Goal: Information Seeking & Learning: Learn about a topic

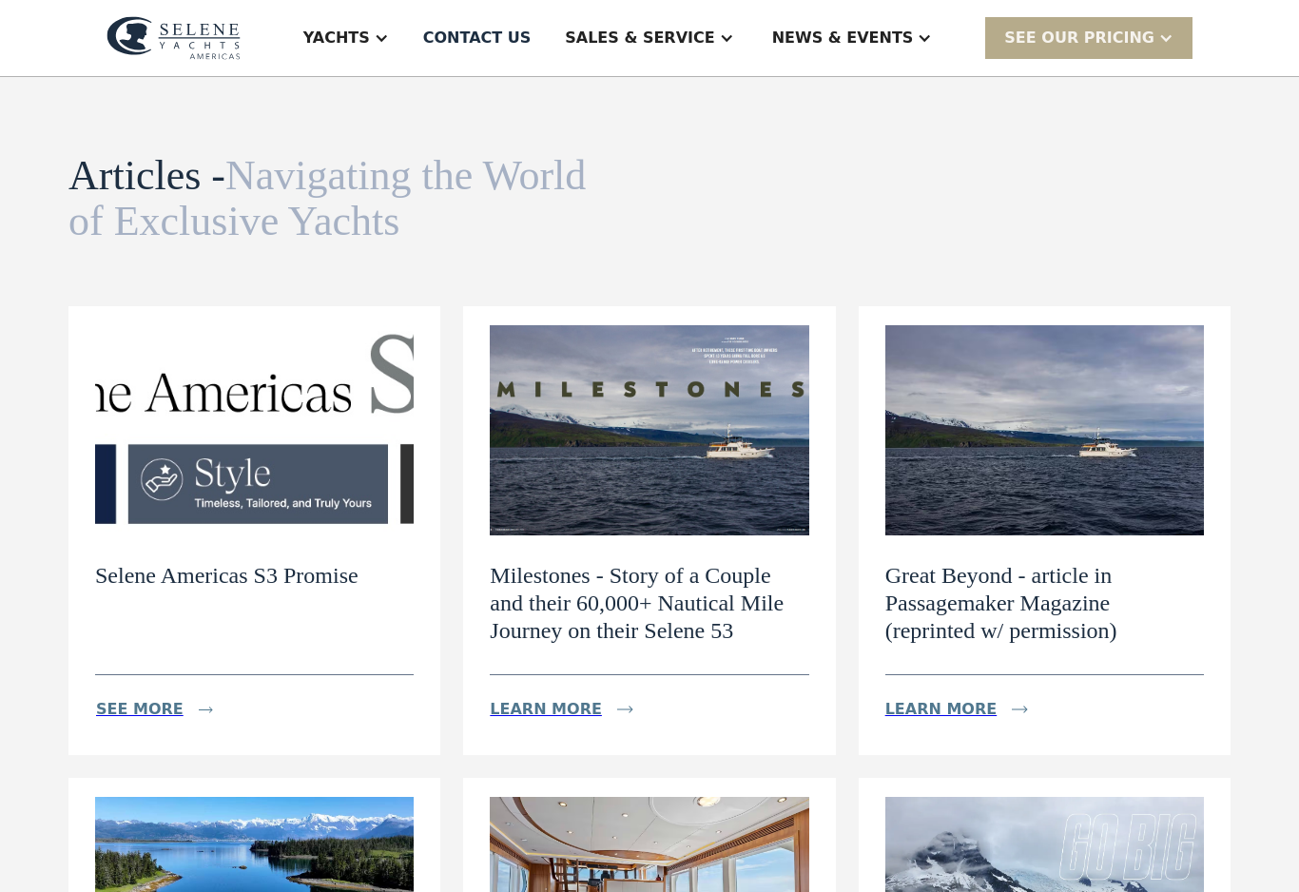
scroll to position [48, 0]
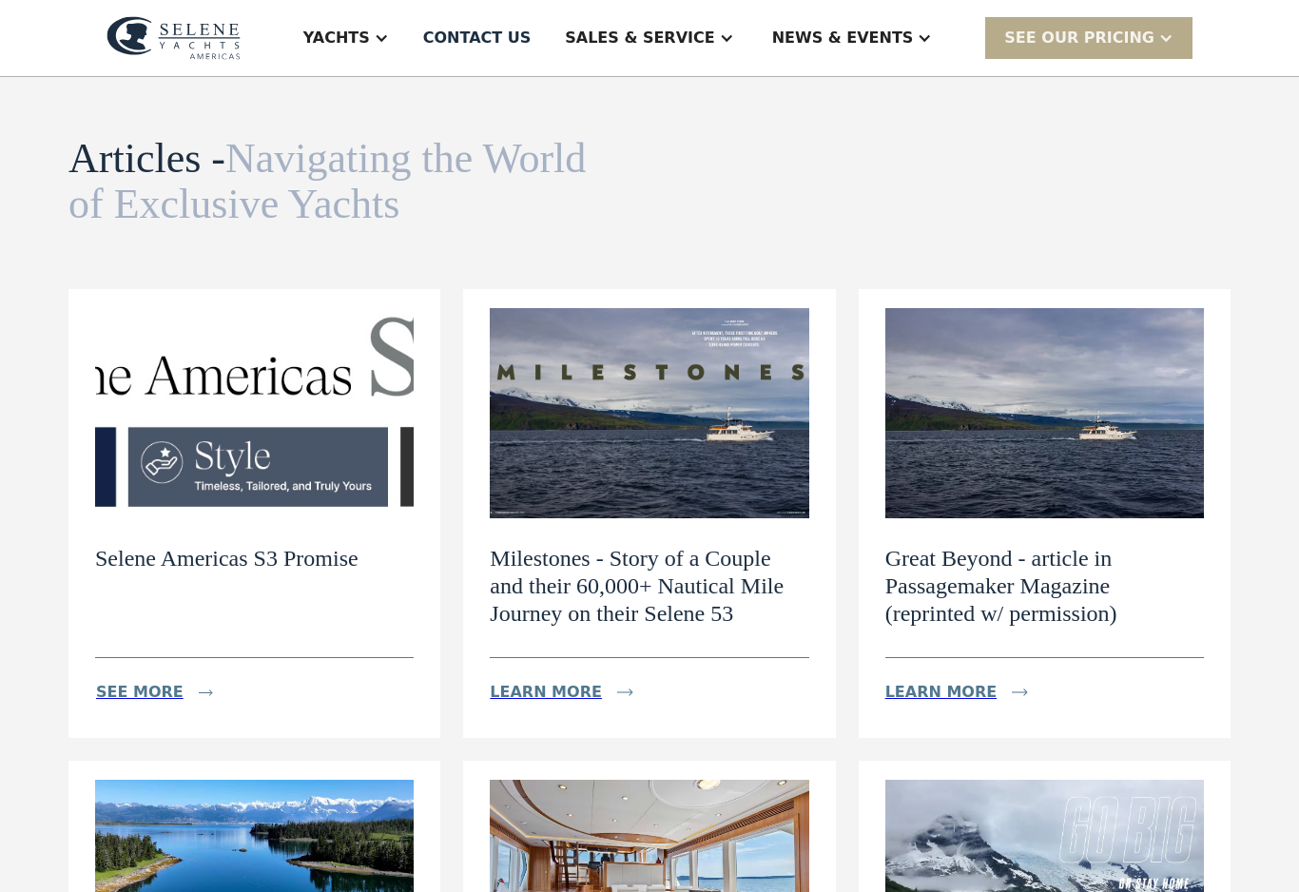
click at [716, 404] on img at bounding box center [649, 413] width 318 height 210
click at [574, 692] on div "Learn more" at bounding box center [546, 692] width 112 height 23
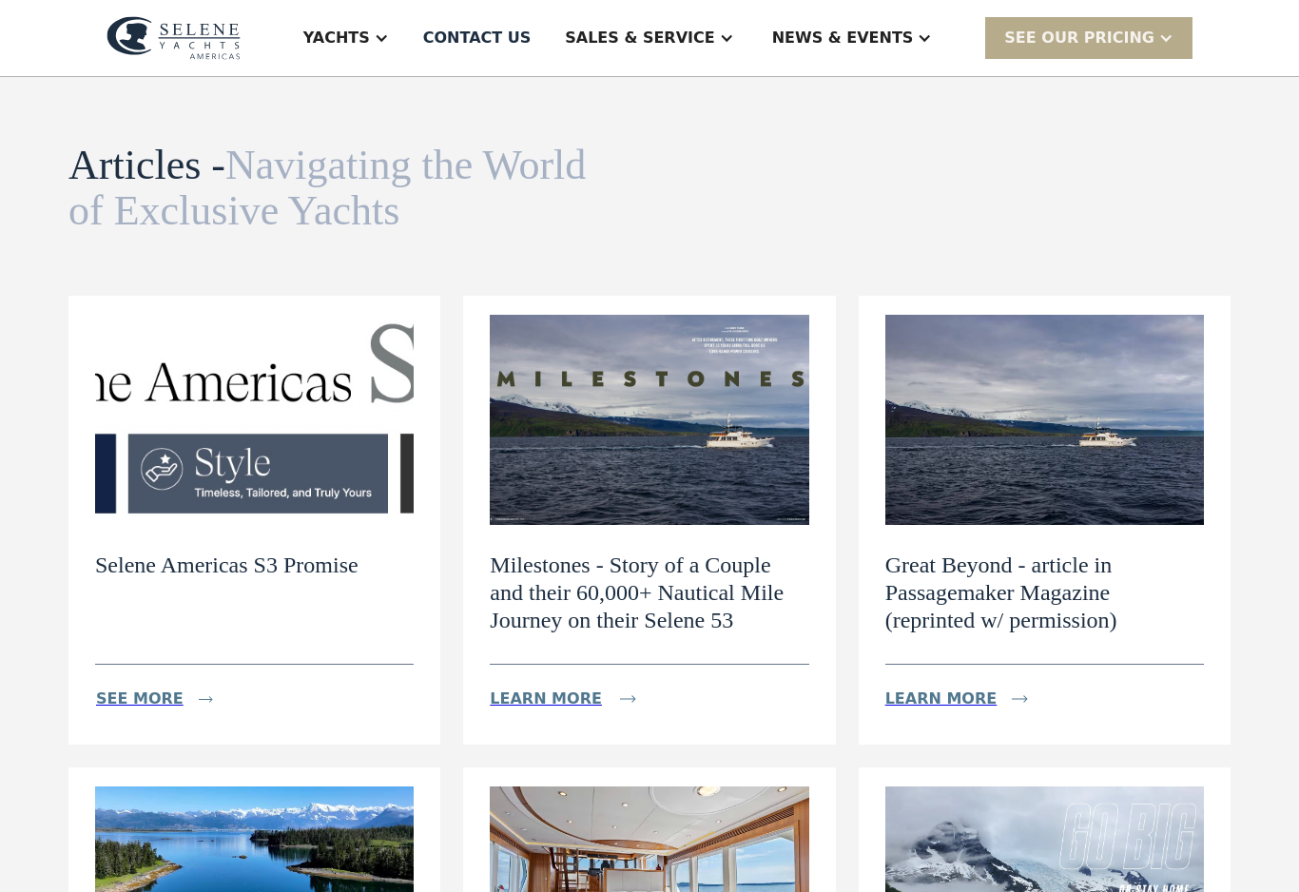
click at [955, 700] on div "Learn more" at bounding box center [941, 698] width 112 height 23
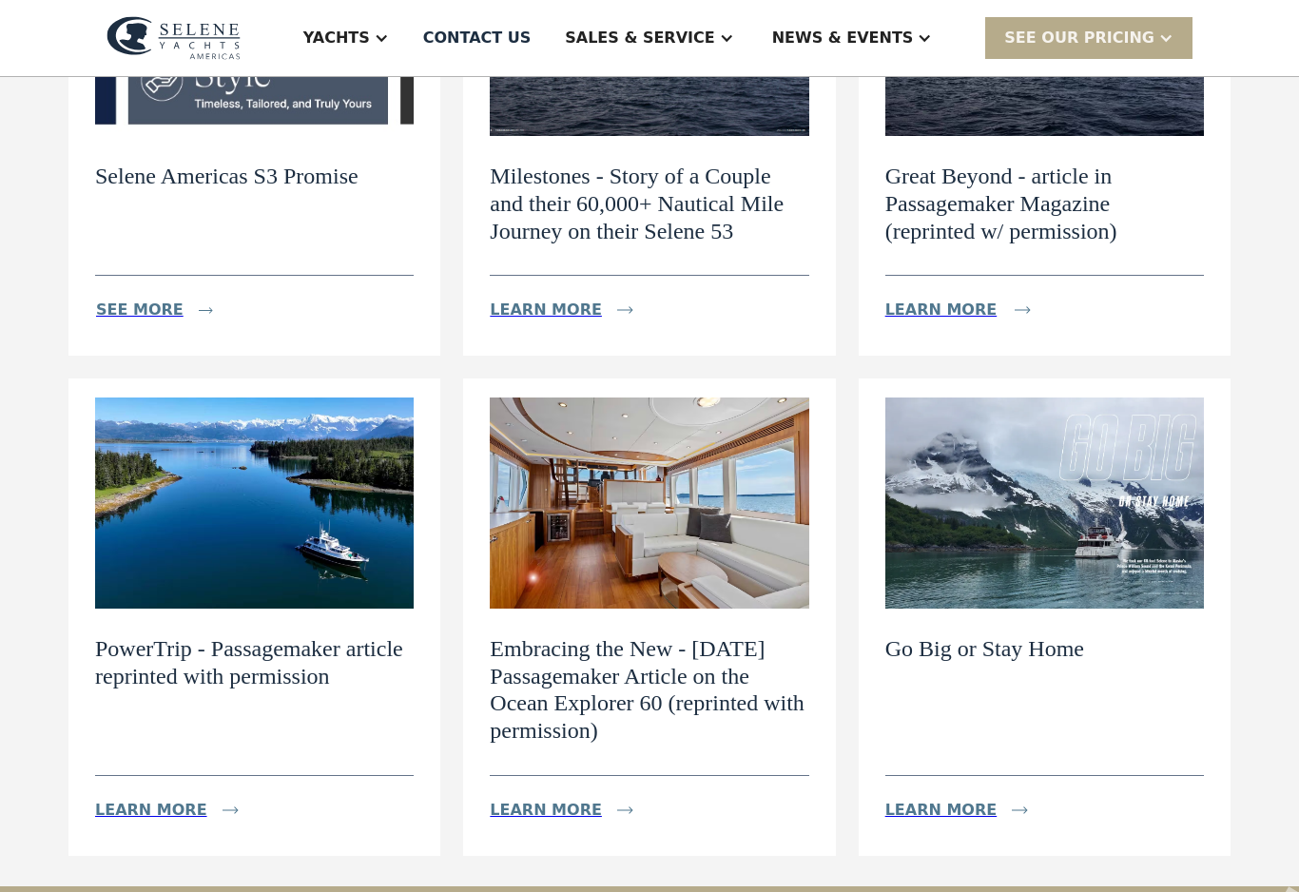
scroll to position [431, 0]
click at [197, 799] on div "Learn more" at bounding box center [178, 809] width 166 height 38
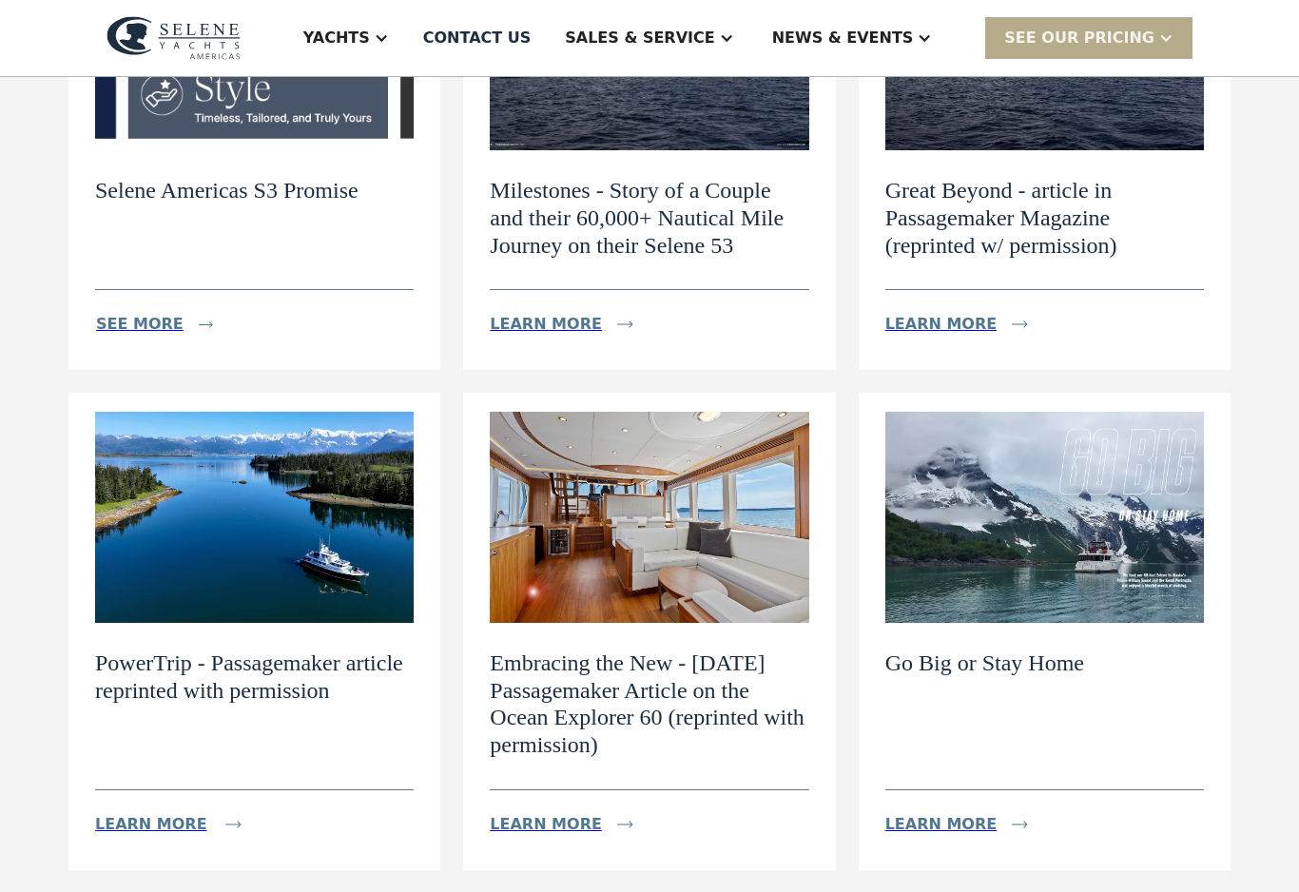
scroll to position [416, 0]
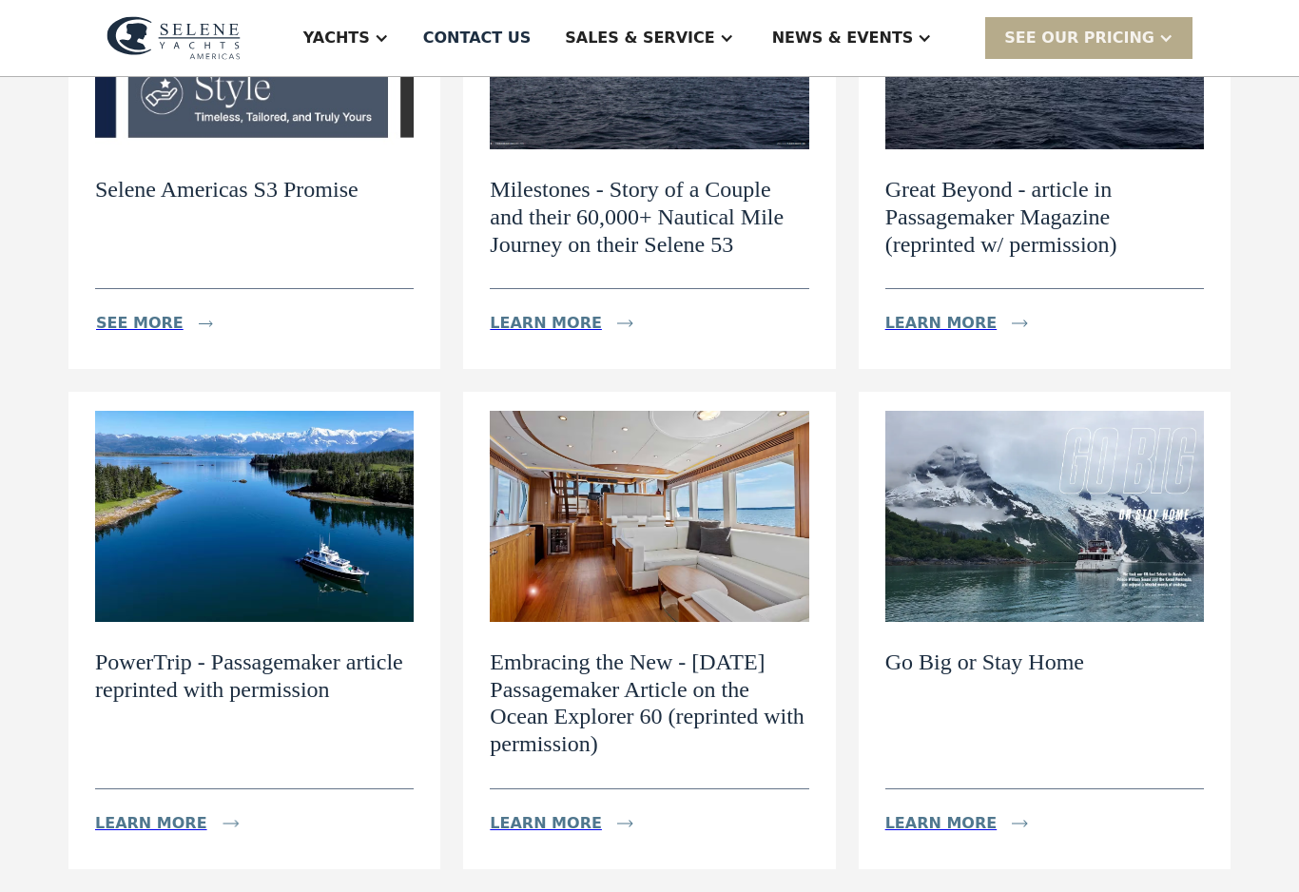
click at [980, 822] on div "Learn more" at bounding box center [941, 823] width 112 height 23
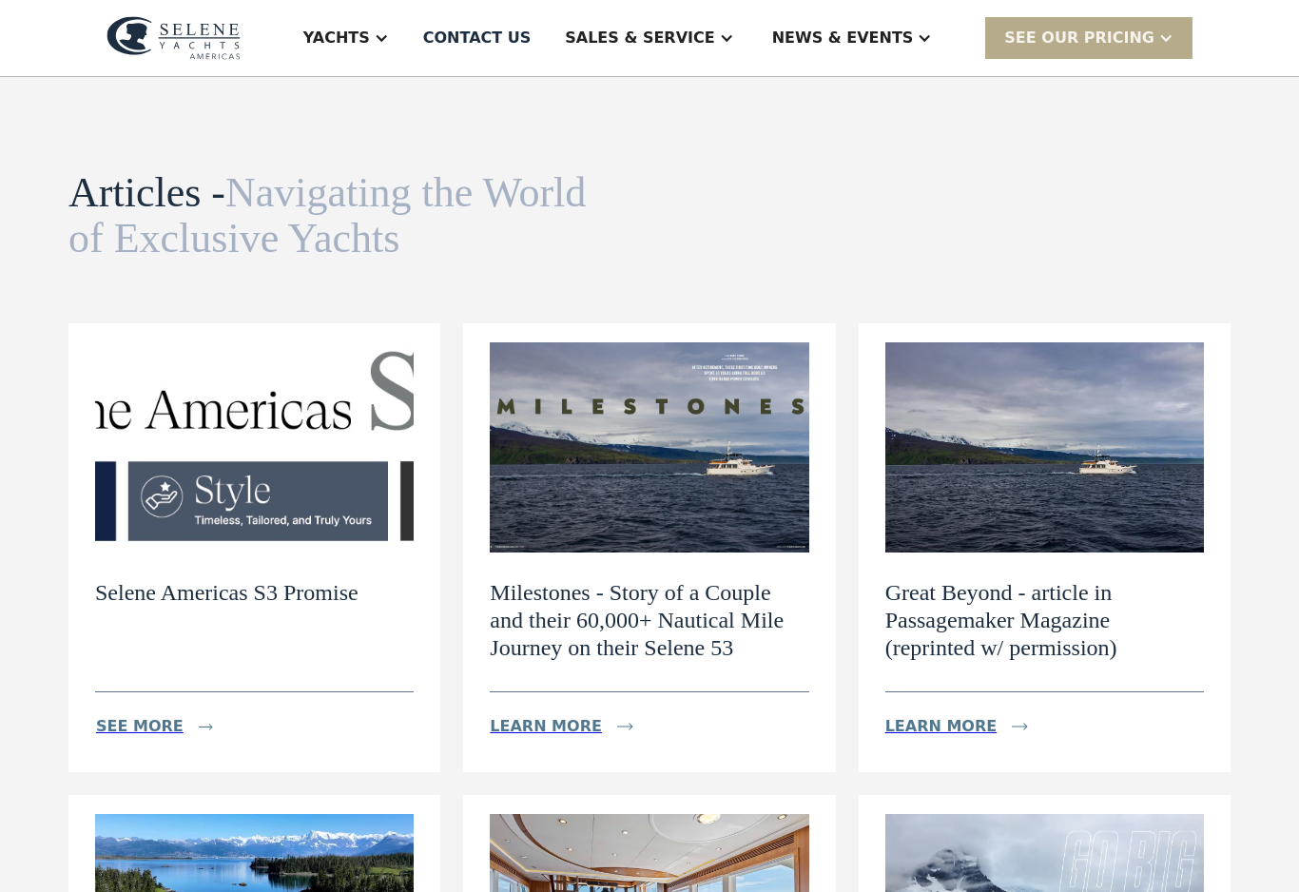
scroll to position [0, 0]
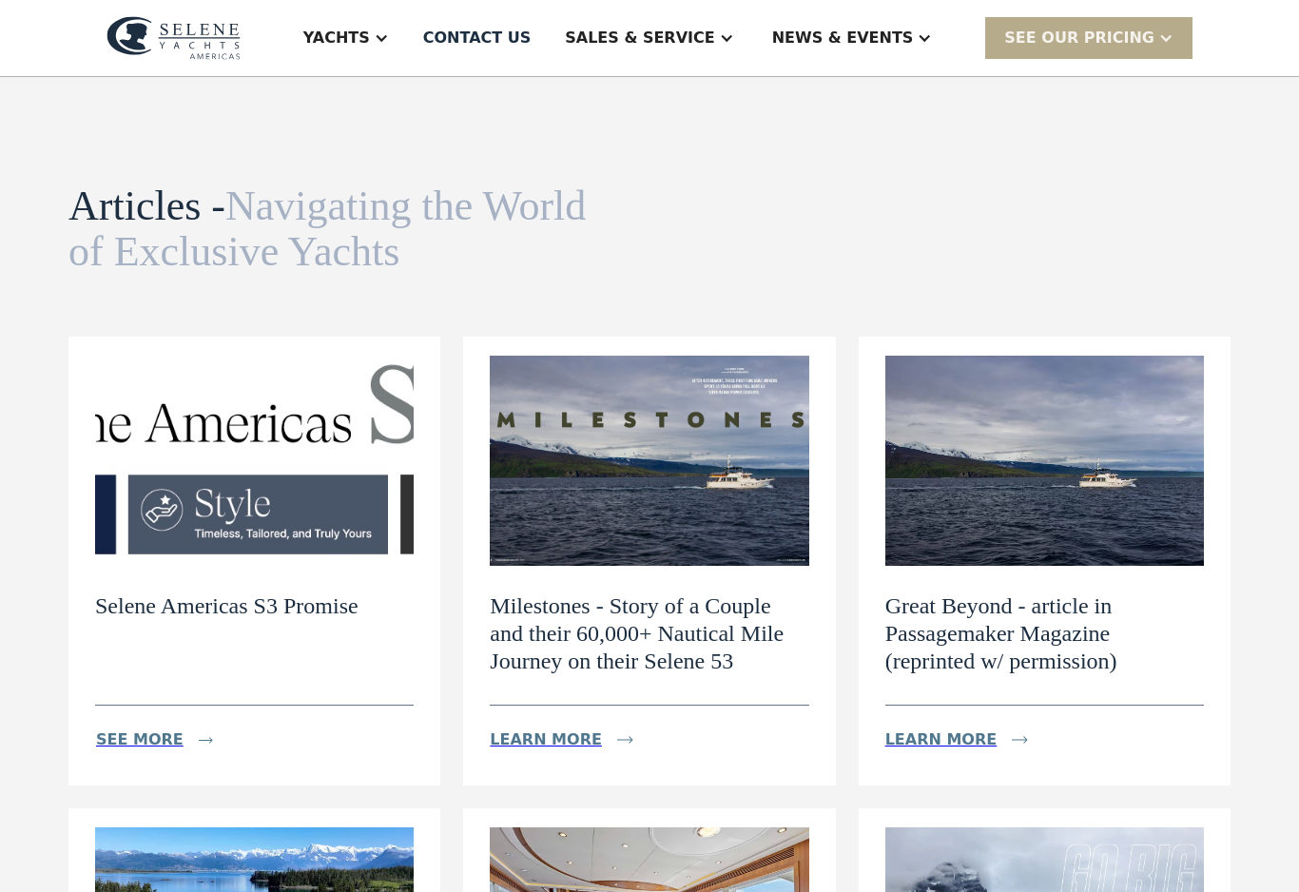
click at [914, 33] on div "News & EVENTS" at bounding box center [843, 38] width 142 height 23
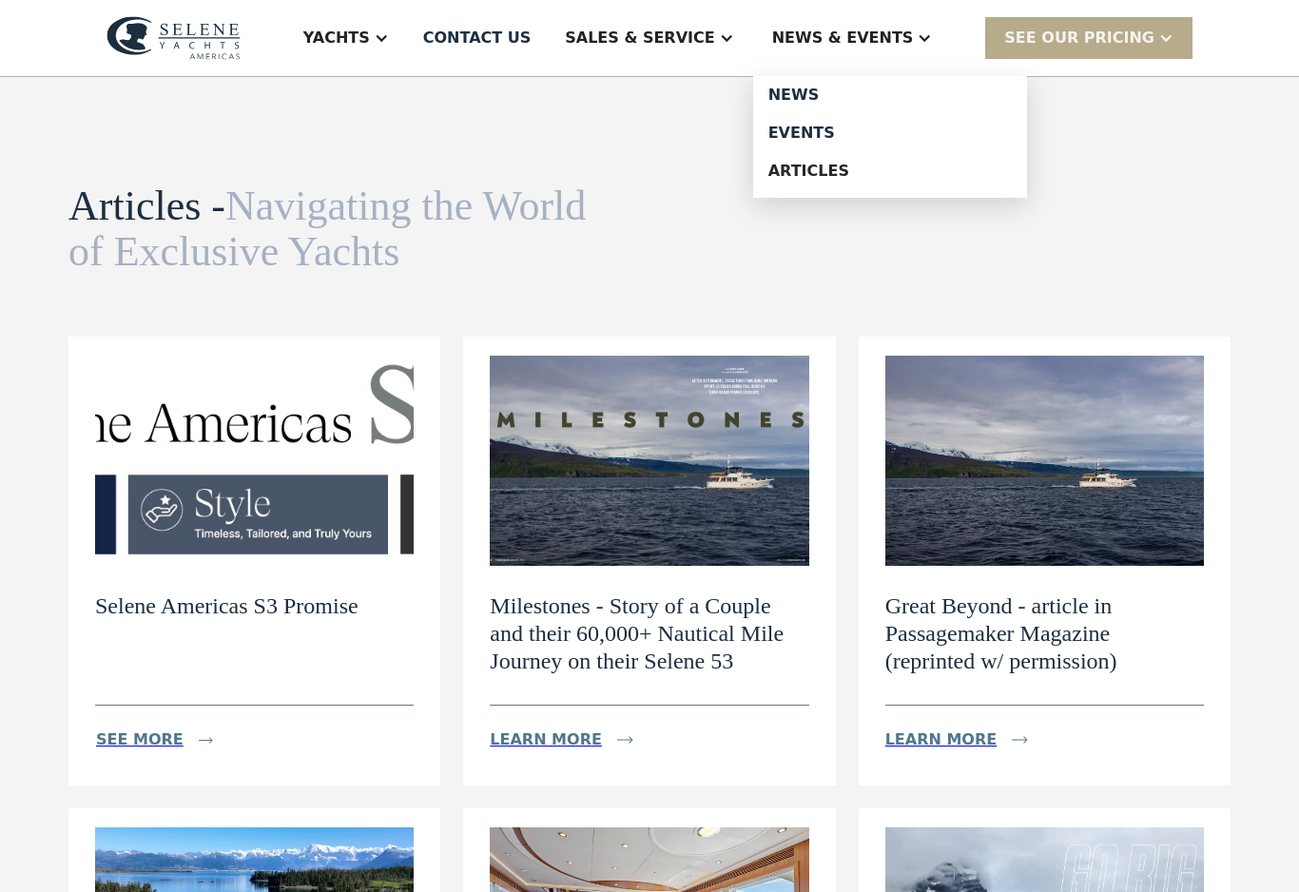
click at [885, 171] on div "Articles" at bounding box center [889, 171] width 243 height 15
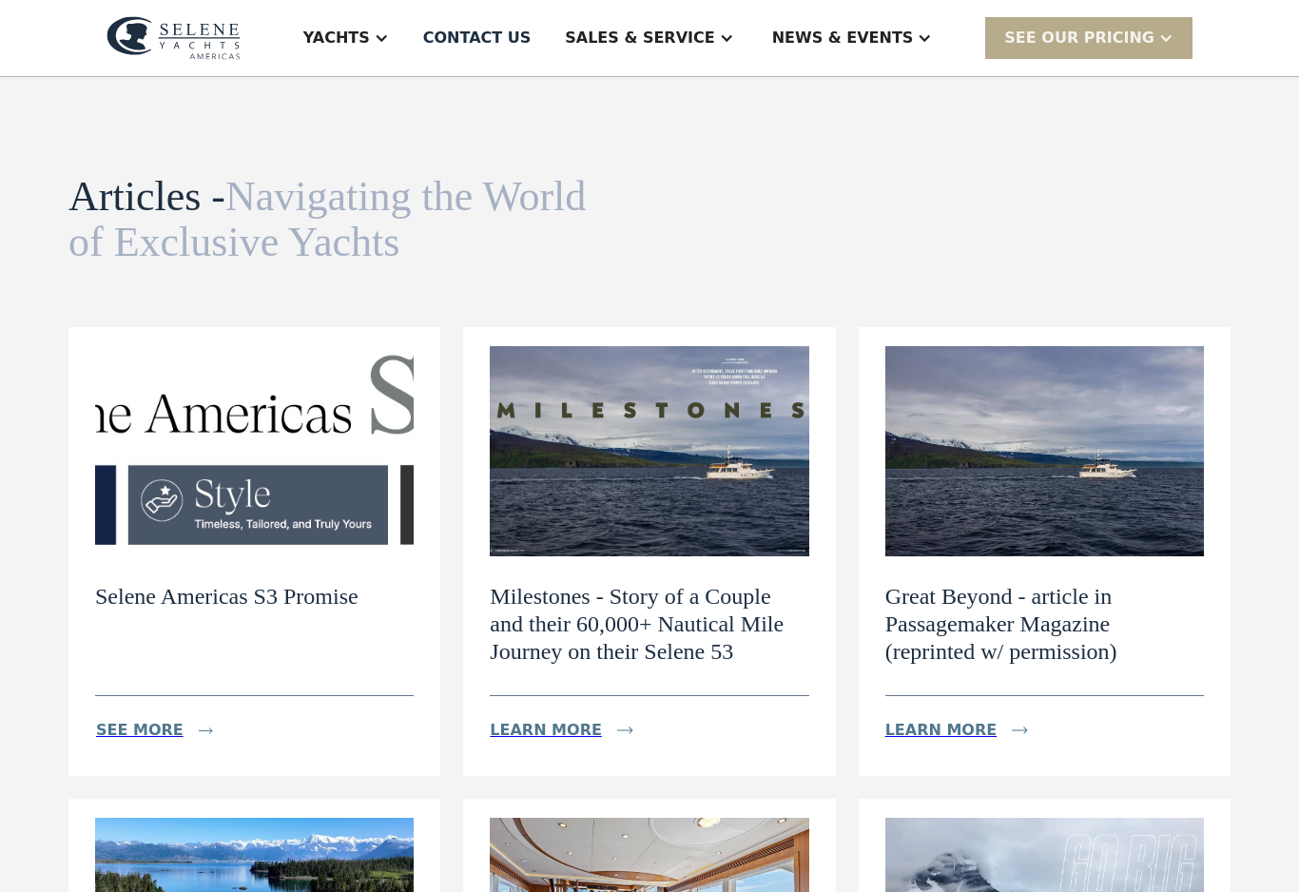
scroll to position [10, 0]
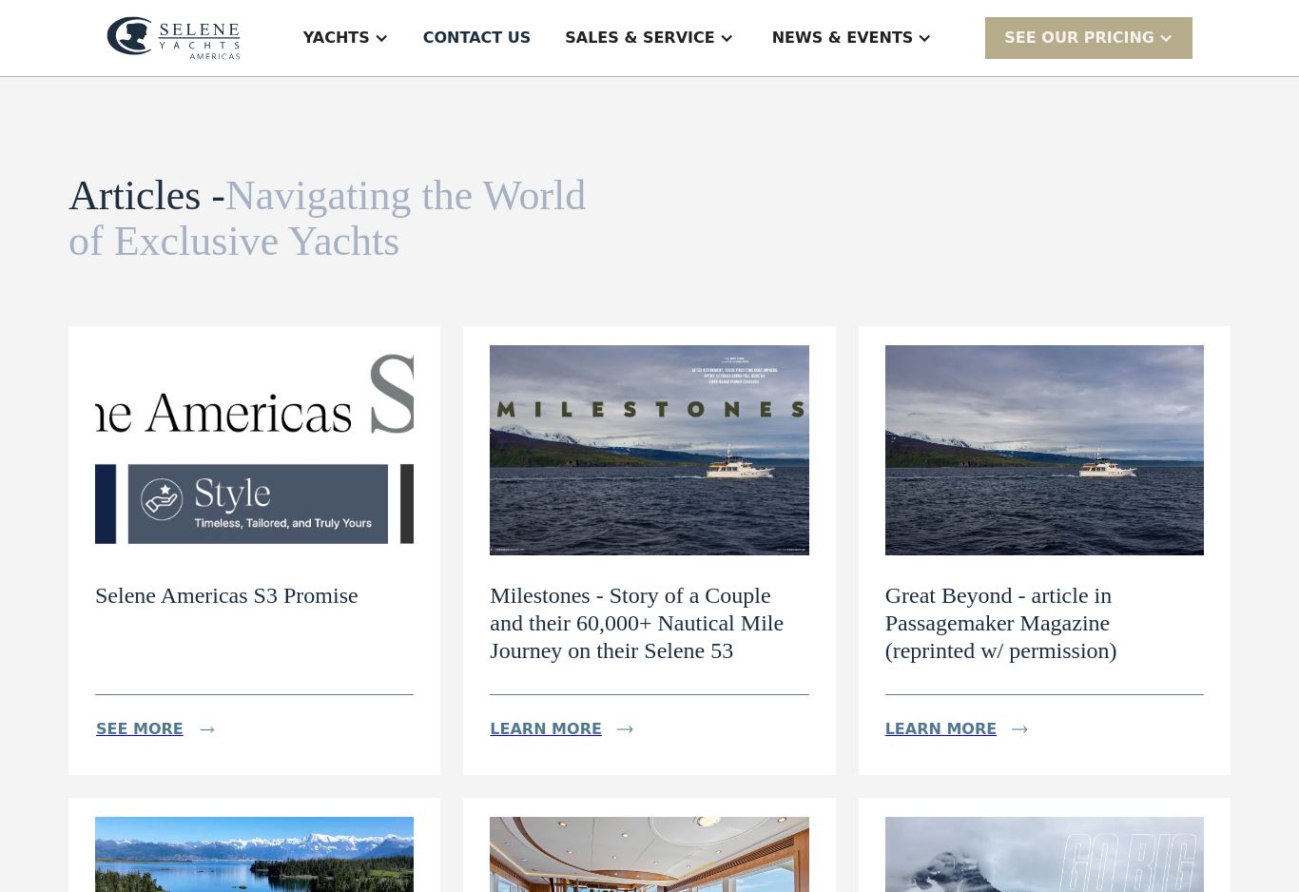
click at [164, 735] on div "see more" at bounding box center [139, 729] width 87 height 23
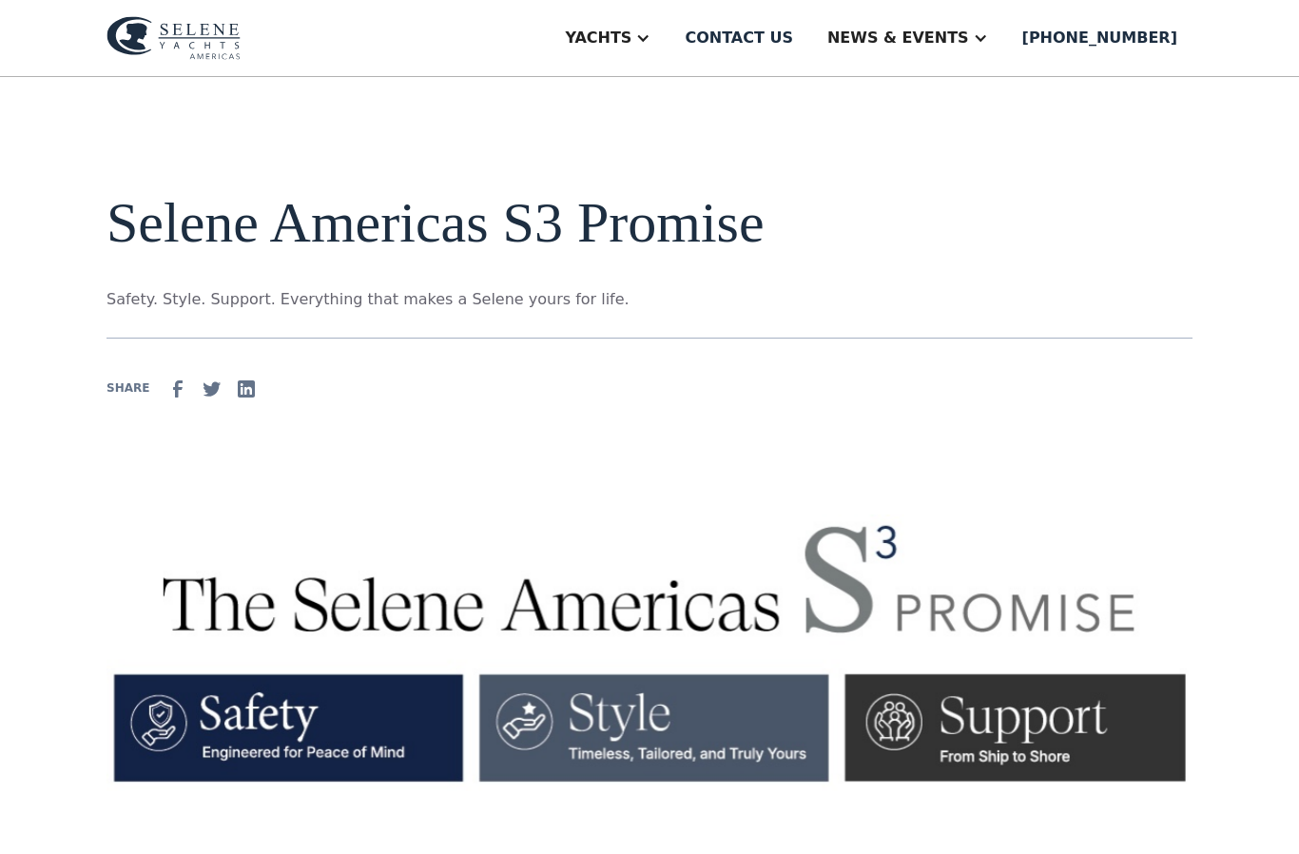
click at [944, 35] on div "News & EVENTS" at bounding box center [898, 38] width 142 height 23
click at [940, 98] on div "News" at bounding box center [944, 94] width 243 height 15
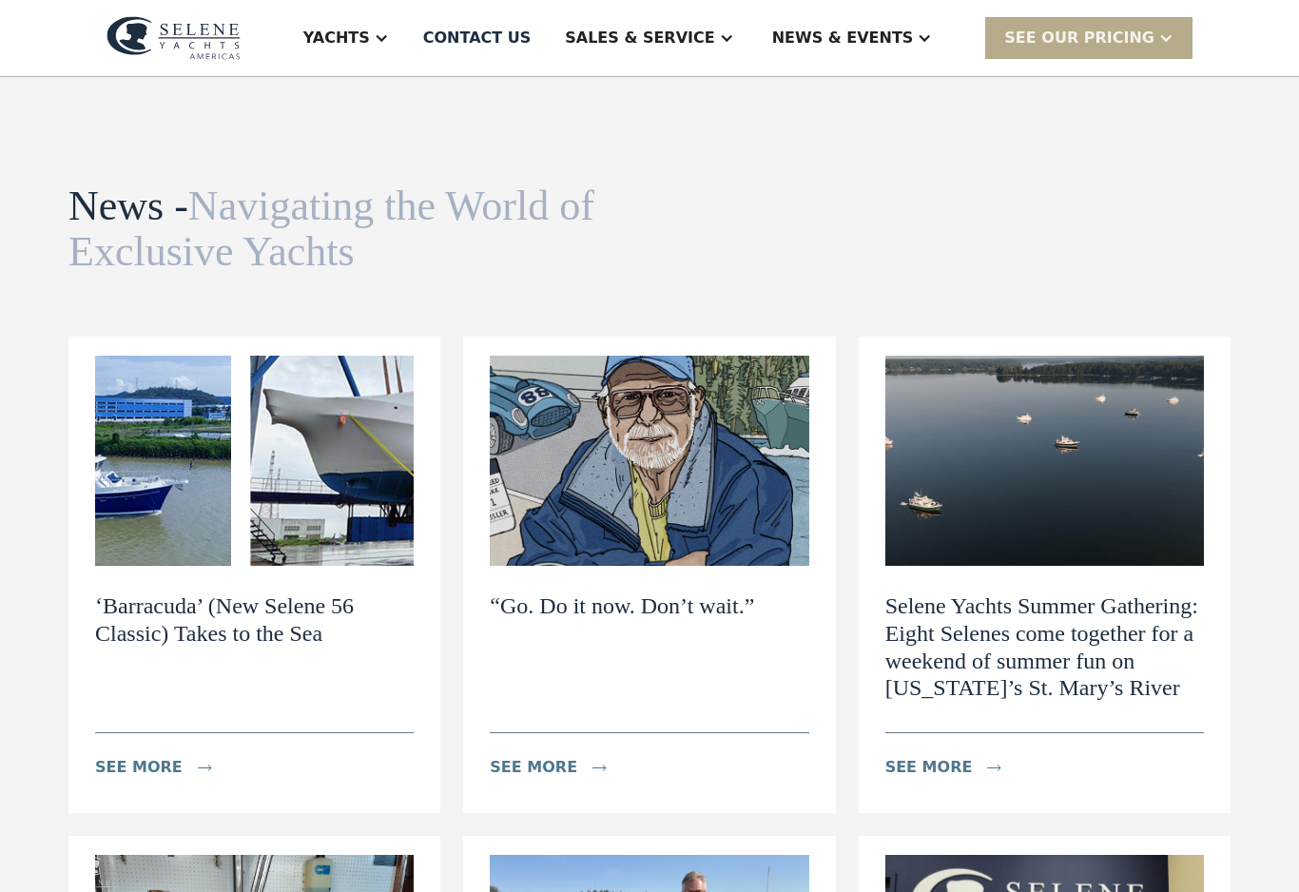
click at [305, 506] on img at bounding box center [254, 461] width 318 height 210
click at [746, 529] on img at bounding box center [649, 461] width 318 height 210
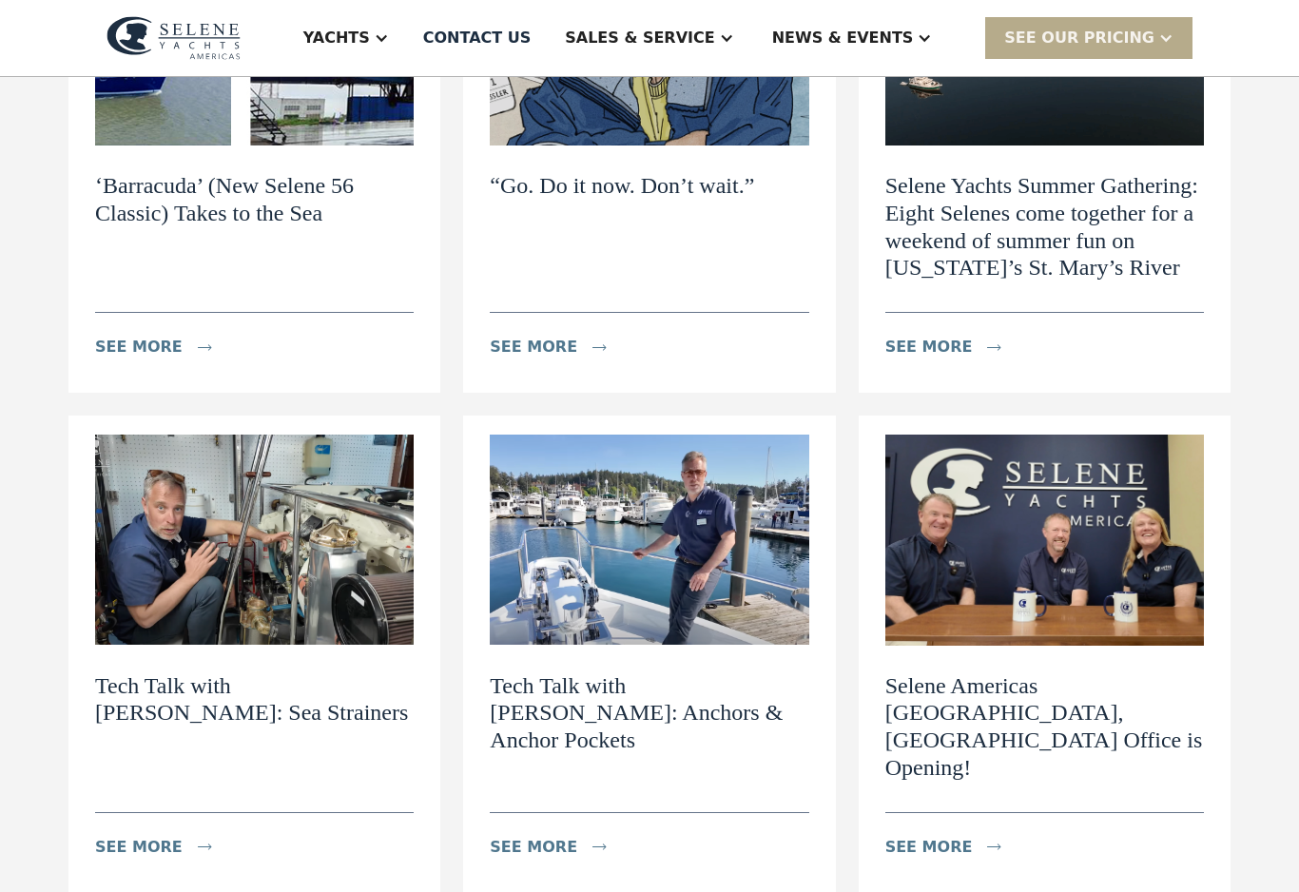
scroll to position [428, 0]
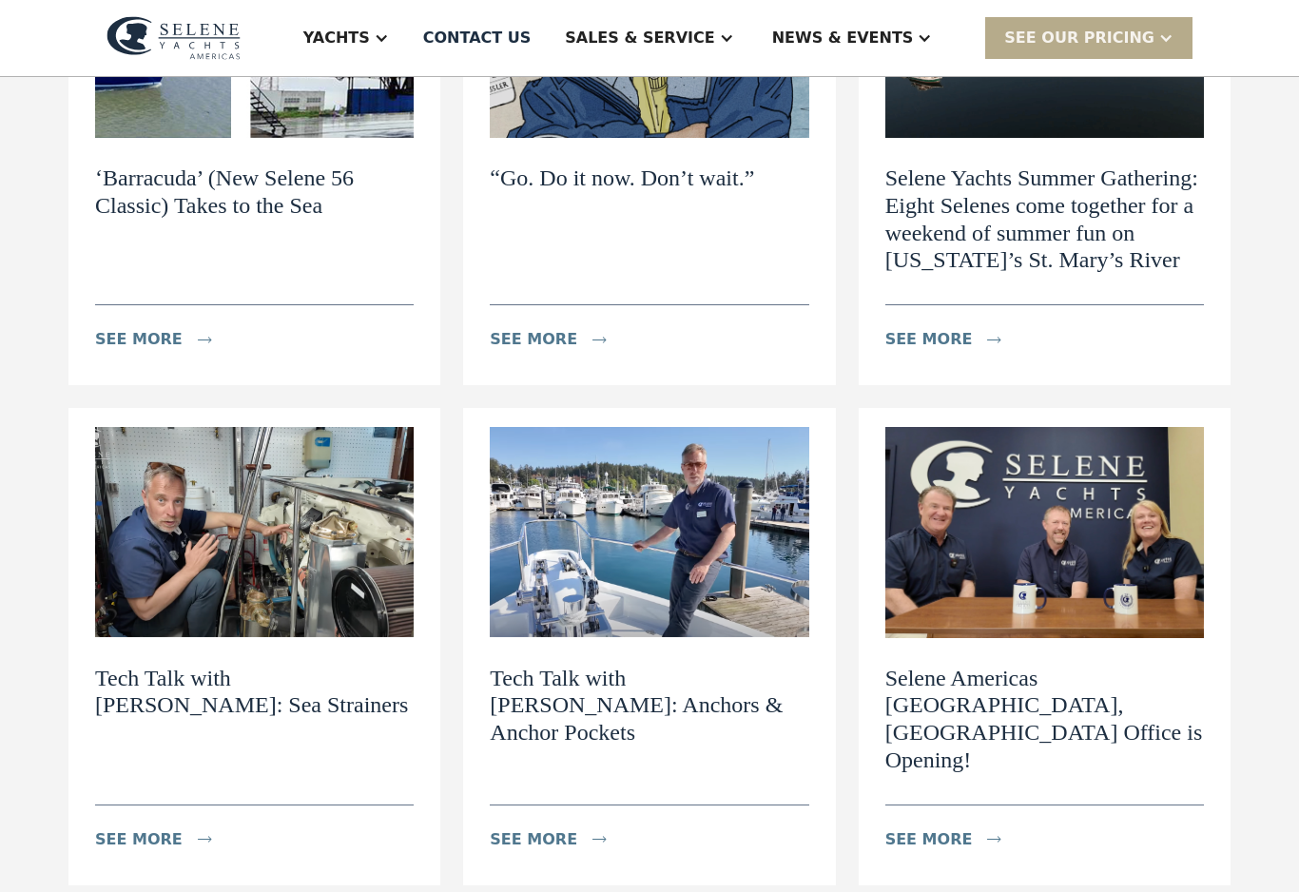
click at [709, 683] on h2 "Tech Talk with [PERSON_NAME]: Anchors & Anchor Pockets" at bounding box center [649, 705] width 318 height 82
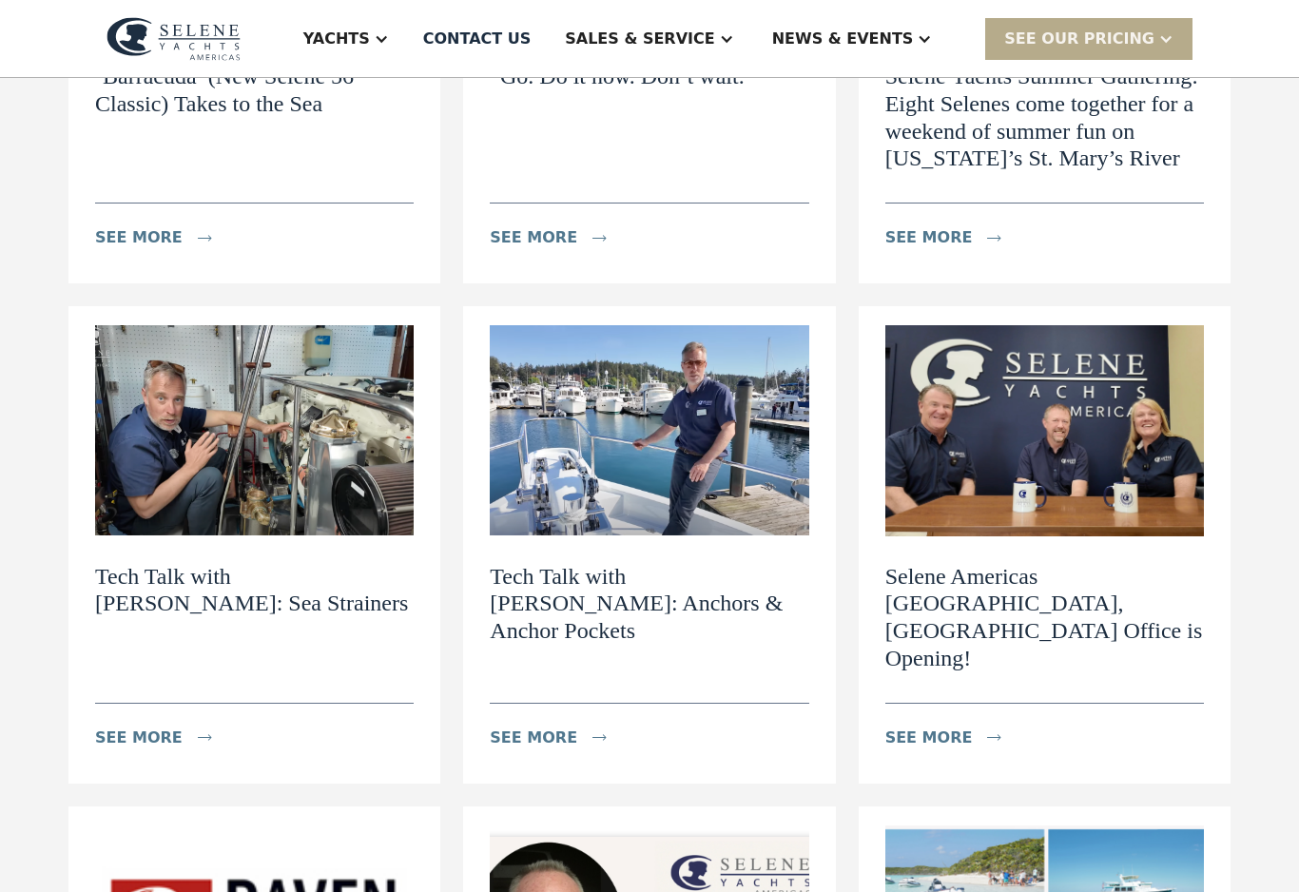
scroll to position [529, 0]
click at [714, 41] on div "Sales & Service" at bounding box center [639, 38] width 149 height 23
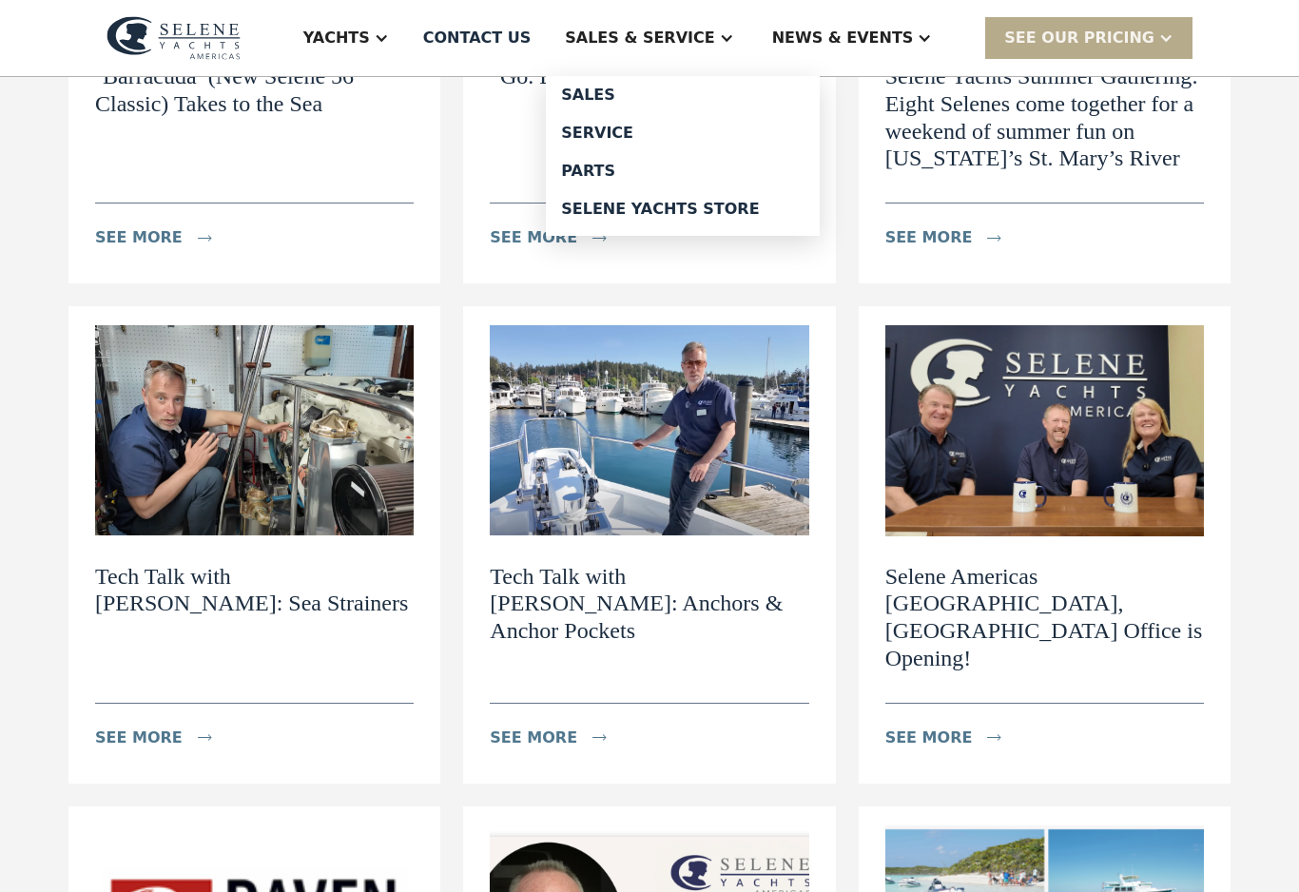
click at [718, 141] on link "Service" at bounding box center [683, 133] width 274 height 38
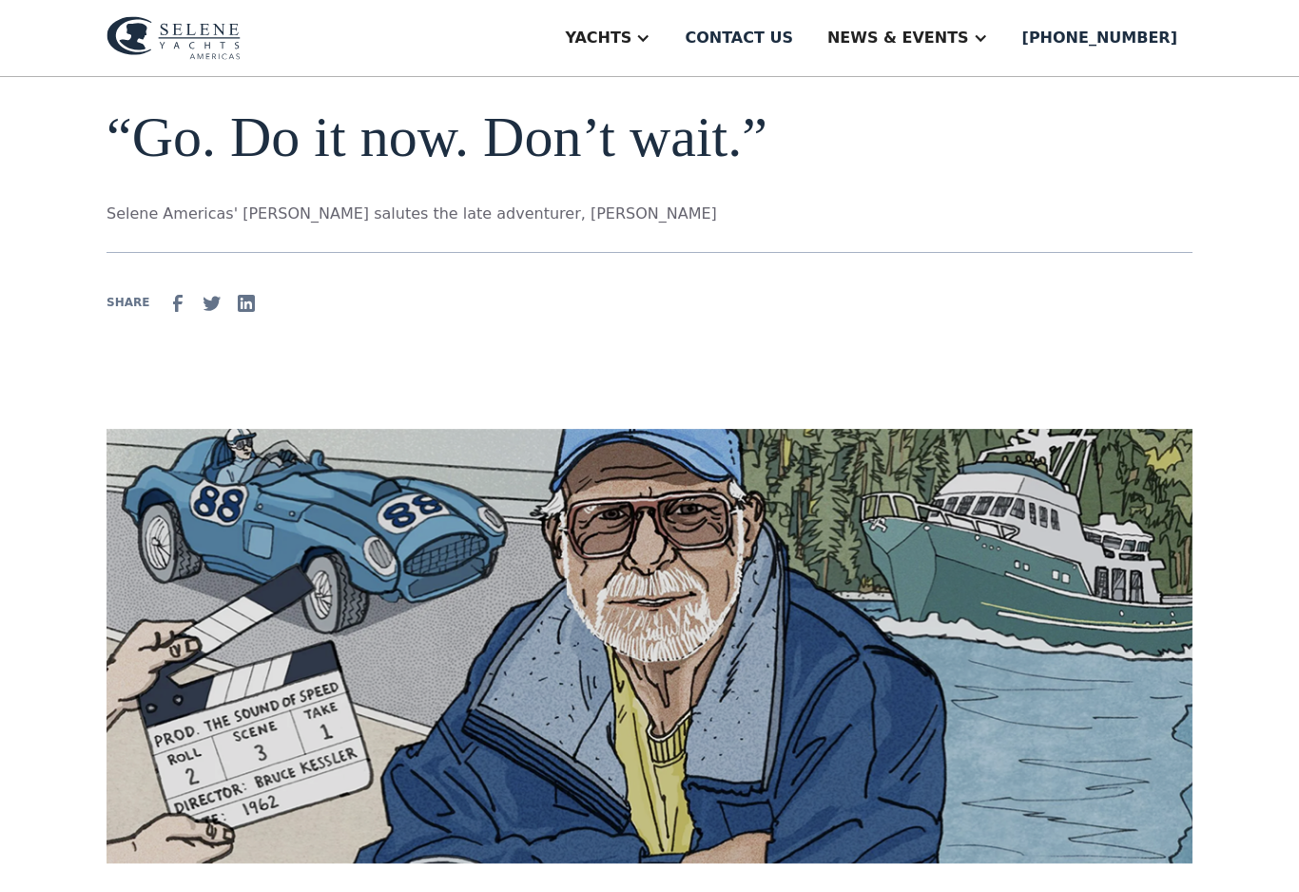
scroll to position [12, 0]
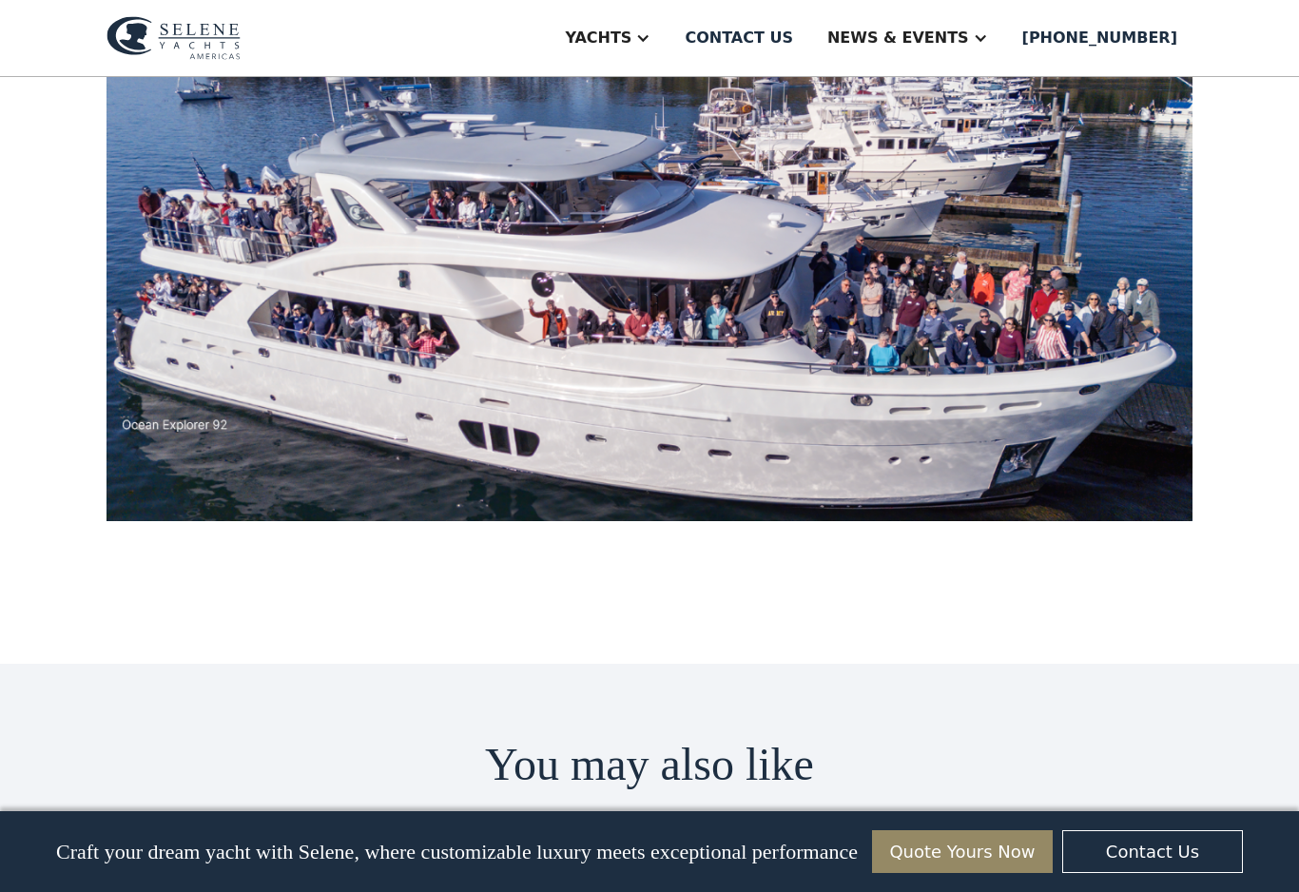
scroll to position [6154, 0]
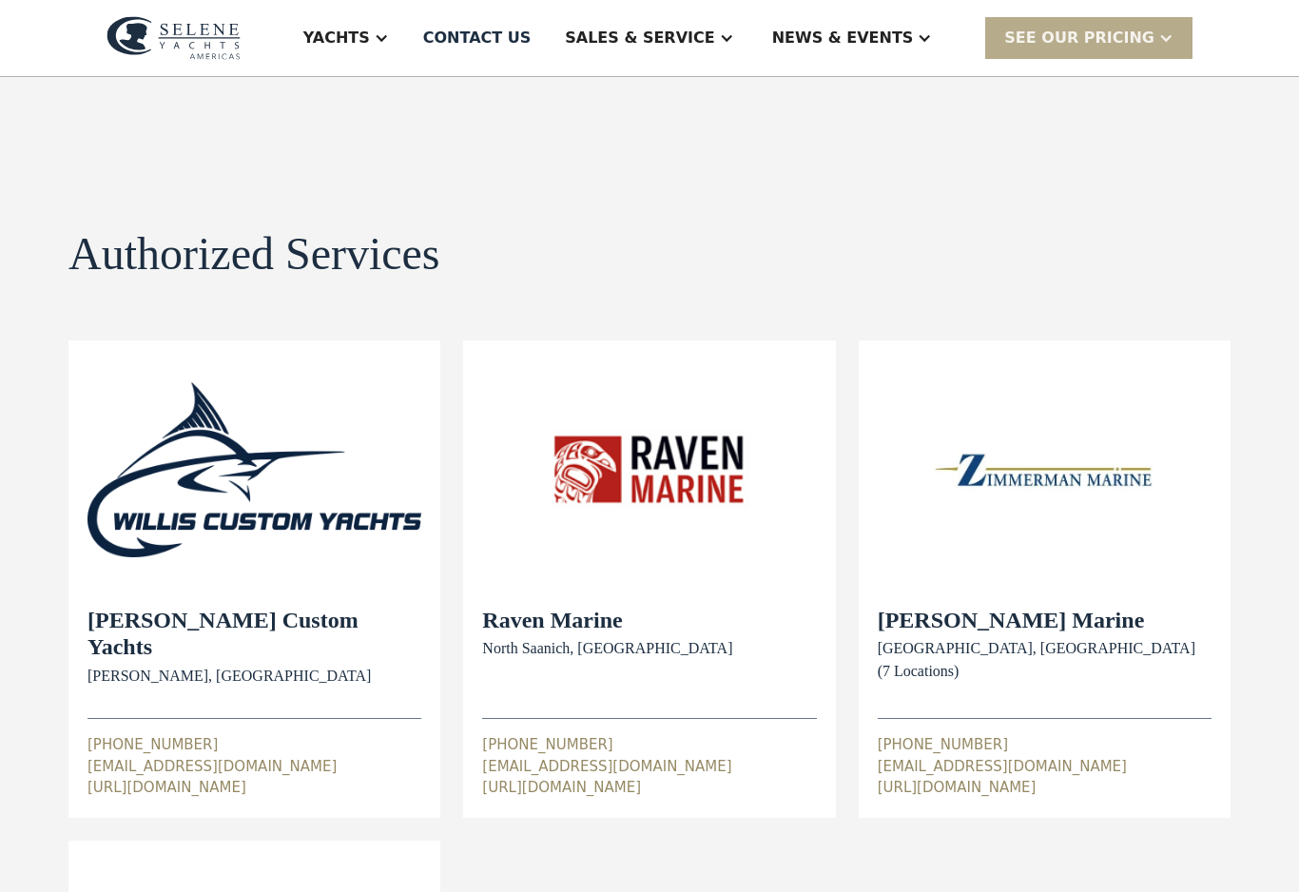
click at [932, 32] on div at bounding box center [923, 37] width 15 height 15
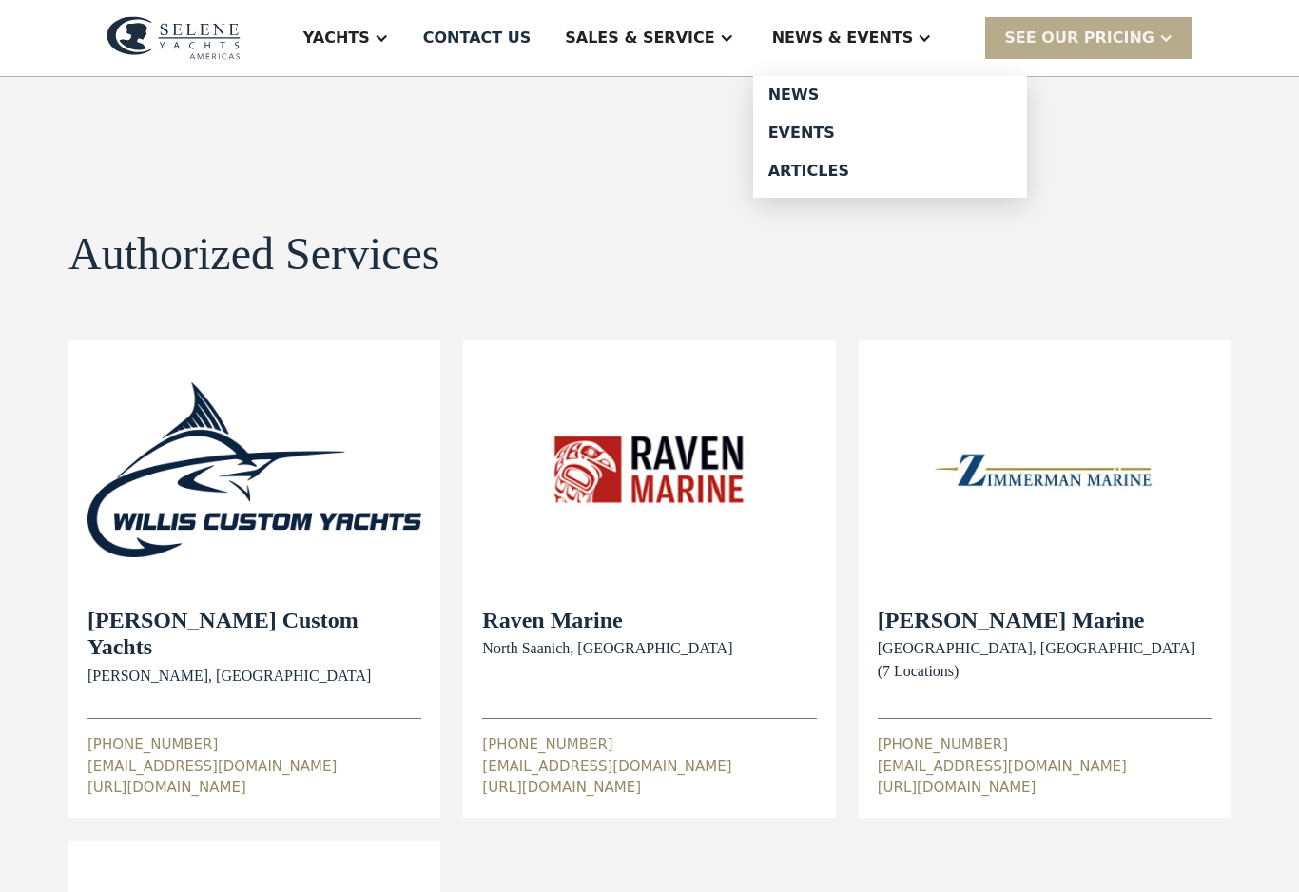
click at [899, 174] on div "Articles" at bounding box center [889, 171] width 243 height 15
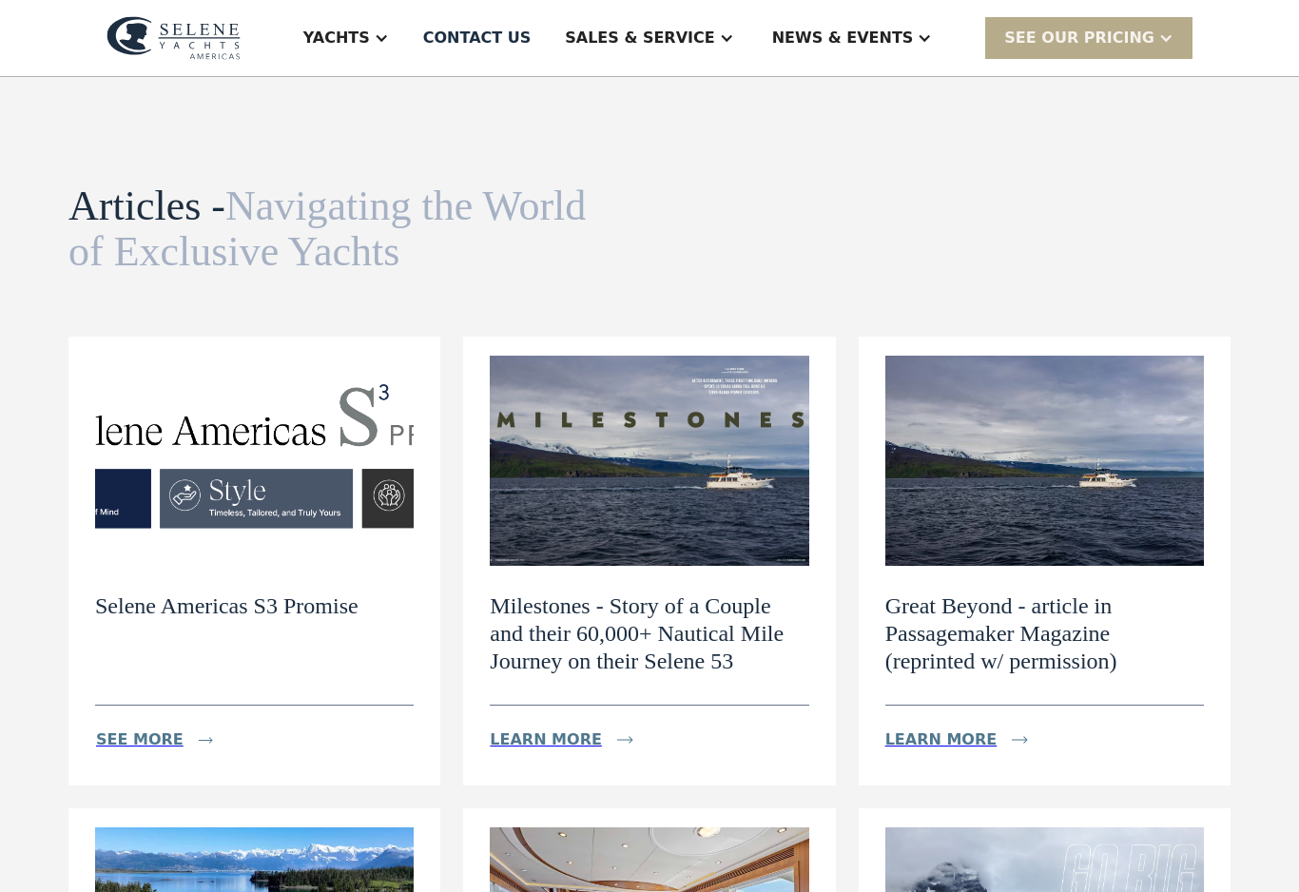
click at [1126, 166] on div "Articles - Navigating the World of Exclusive Yachts News view details Navigatin…" at bounding box center [649, 696] width 1162 height 1239
click at [937, 49] on div "News & EVENTS" at bounding box center [852, 38] width 199 height 76
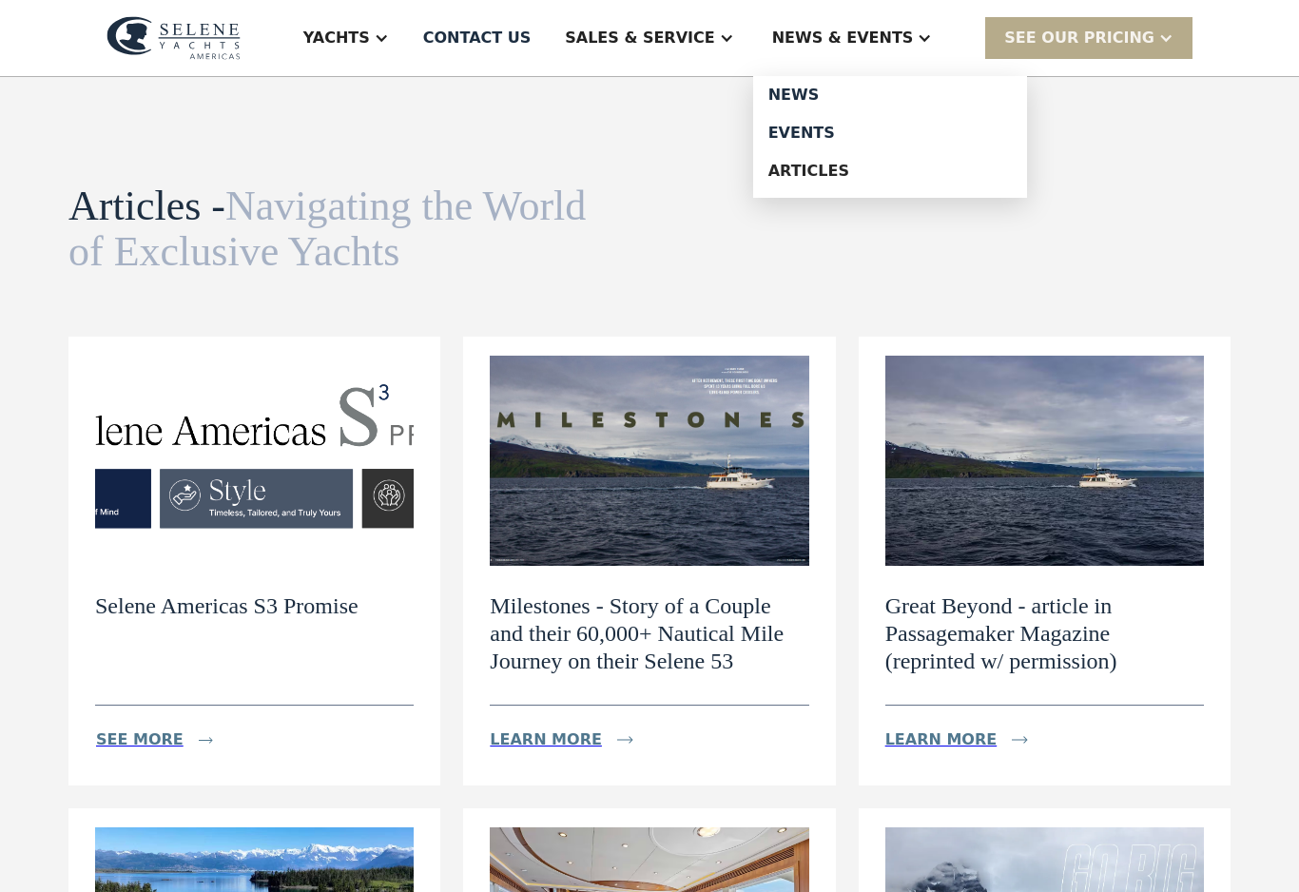
click at [902, 95] on div "News" at bounding box center [889, 94] width 243 height 15
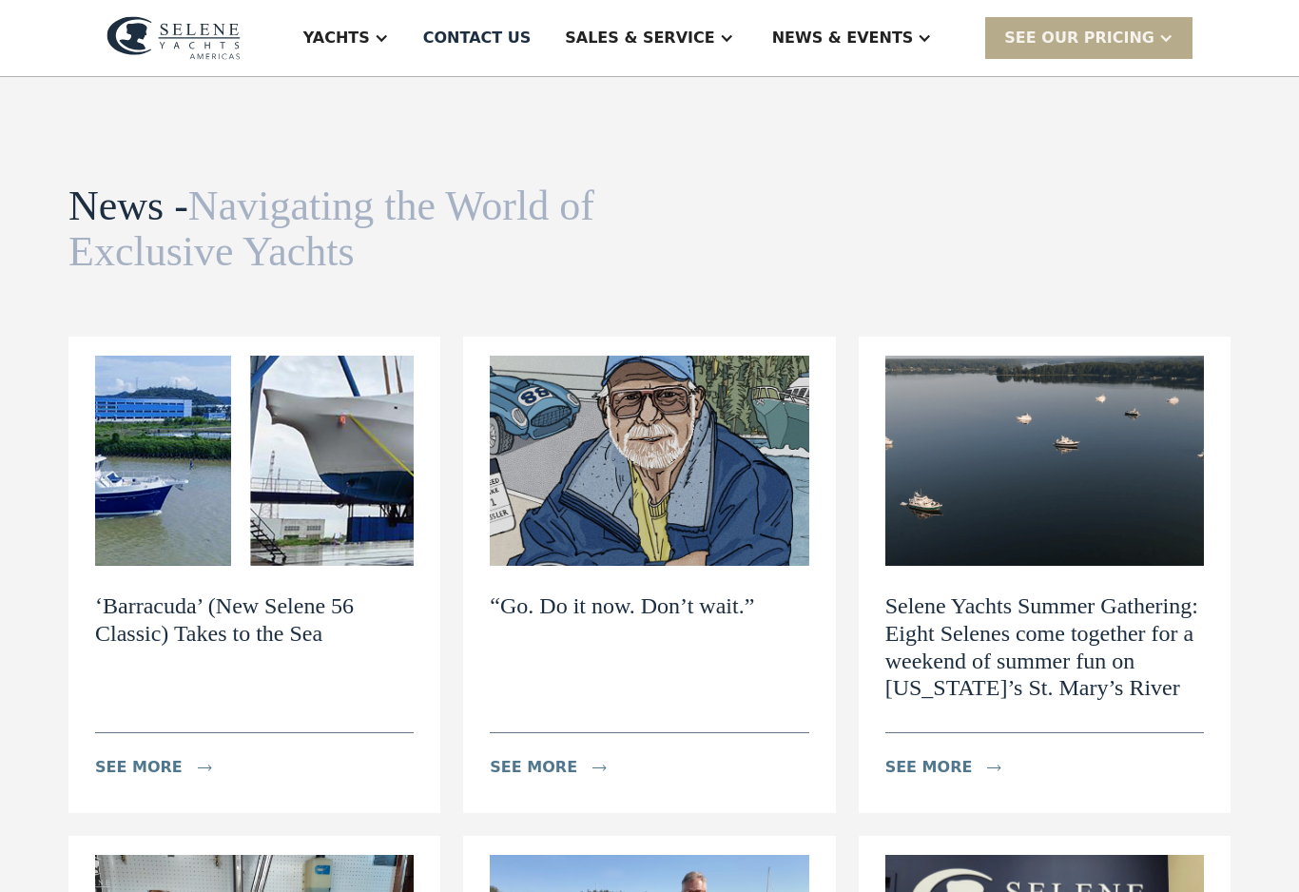
click at [737, 494] on img at bounding box center [649, 461] width 318 height 210
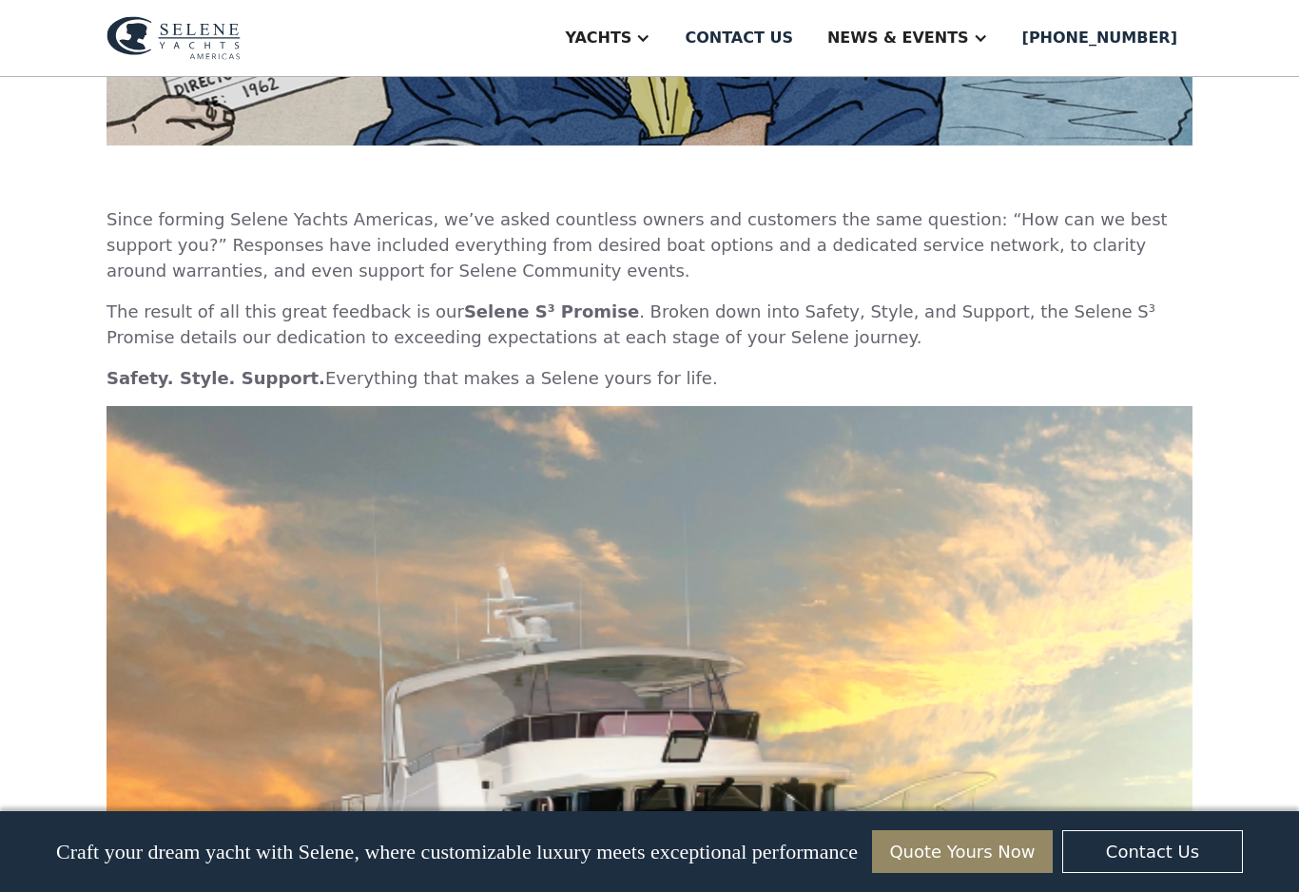
scroll to position [808, 0]
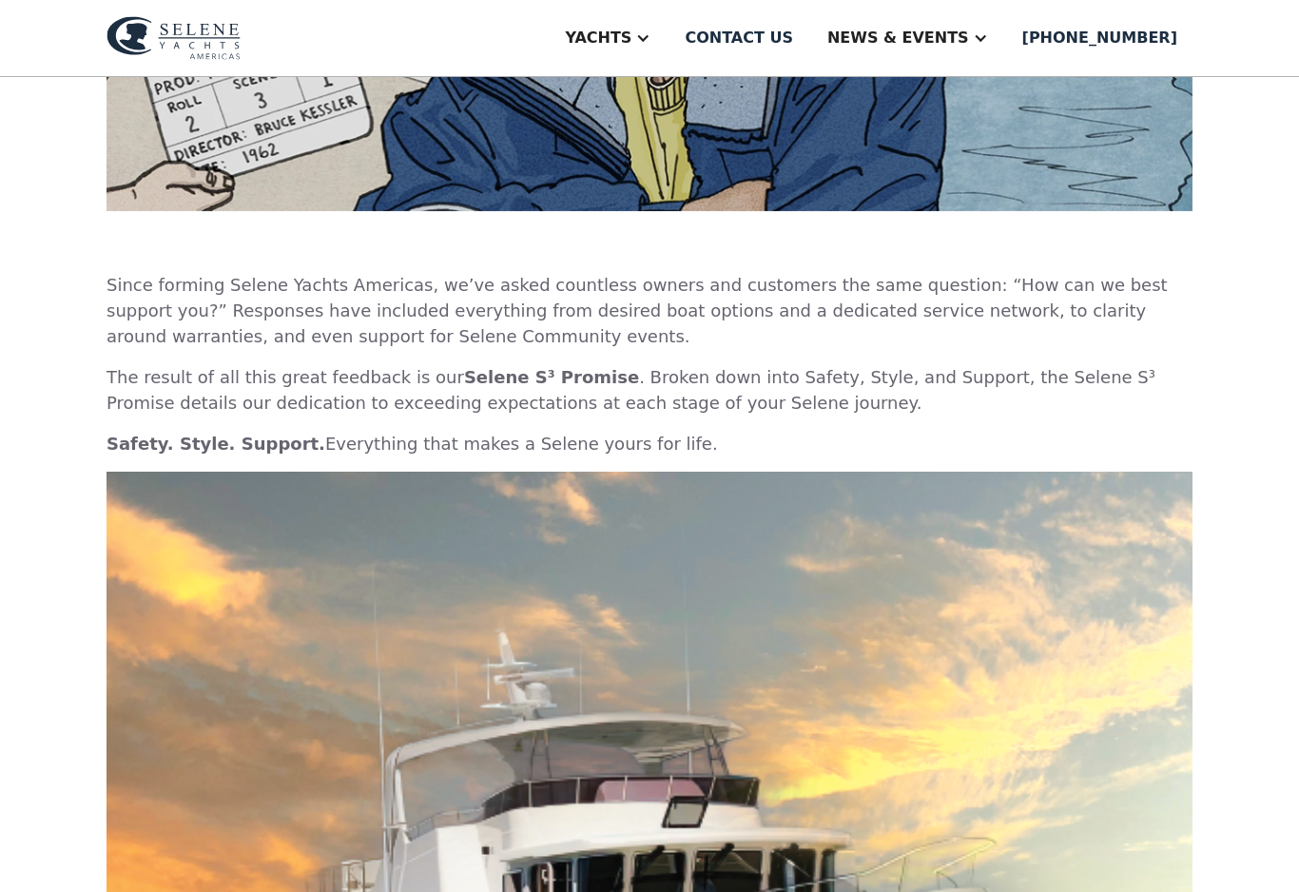
scroll to position [735, 0]
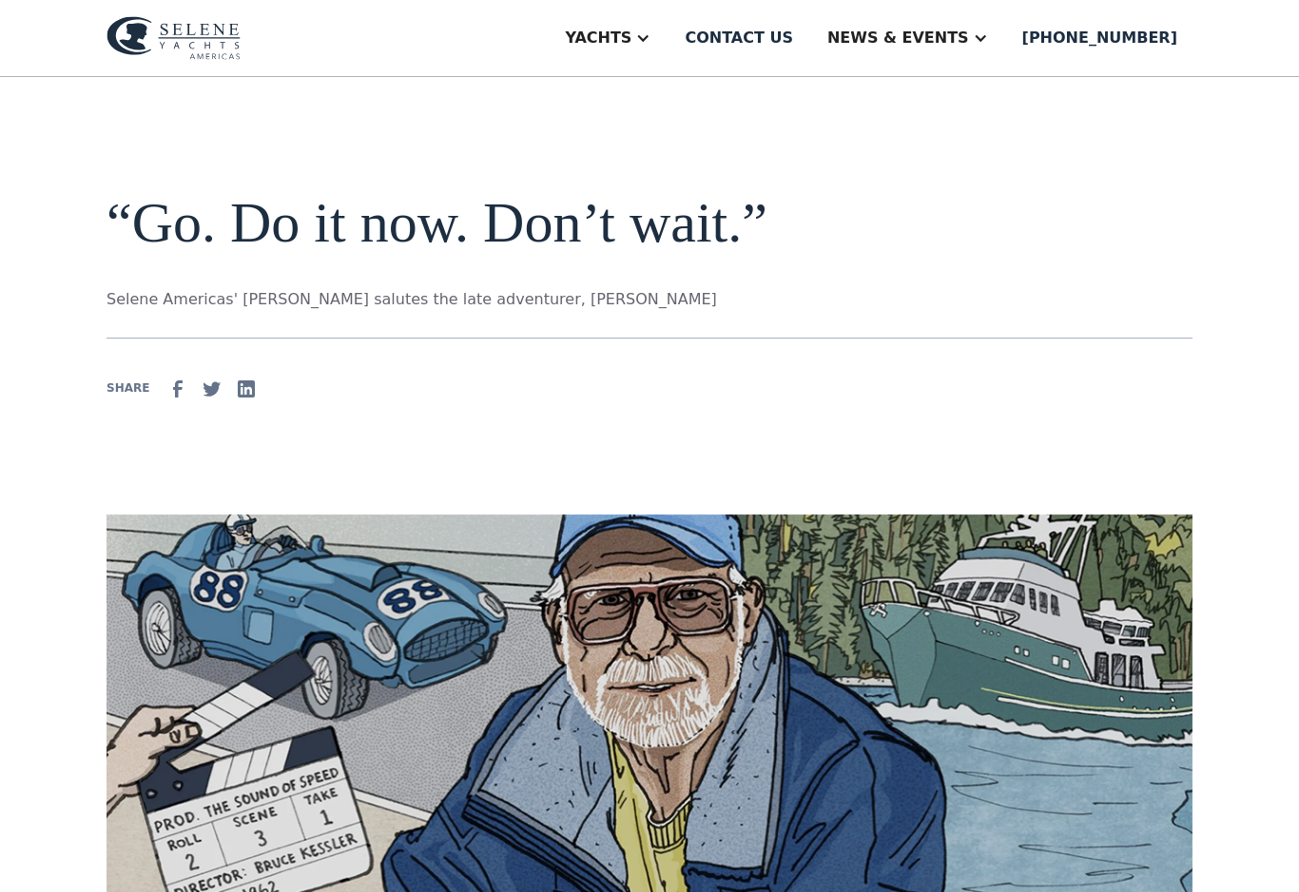
click at [944, 41] on div "News & EVENTS" at bounding box center [898, 38] width 142 height 23
click at [920, 94] on div "News" at bounding box center [944, 94] width 243 height 15
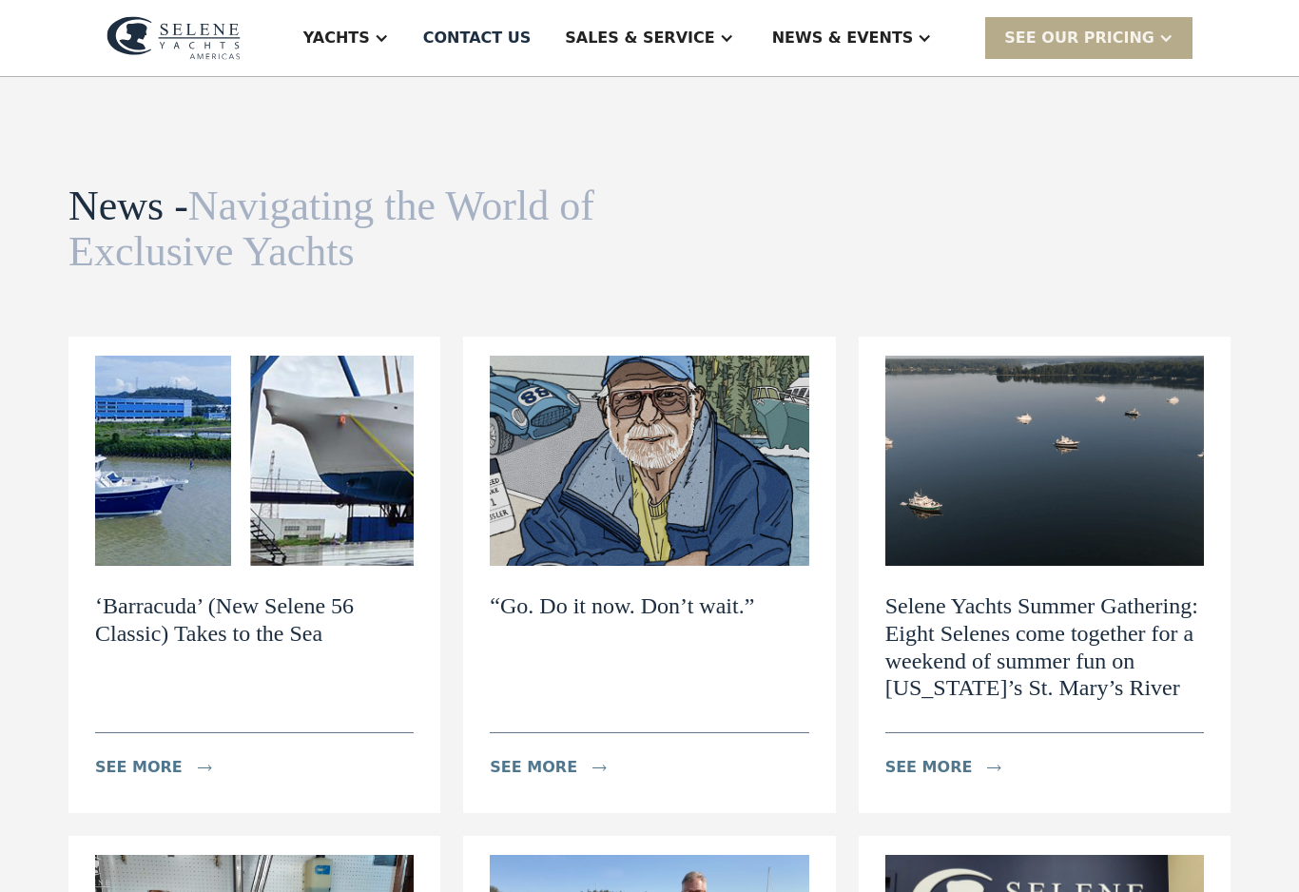
click at [305, 505] on img at bounding box center [254, 461] width 318 height 210
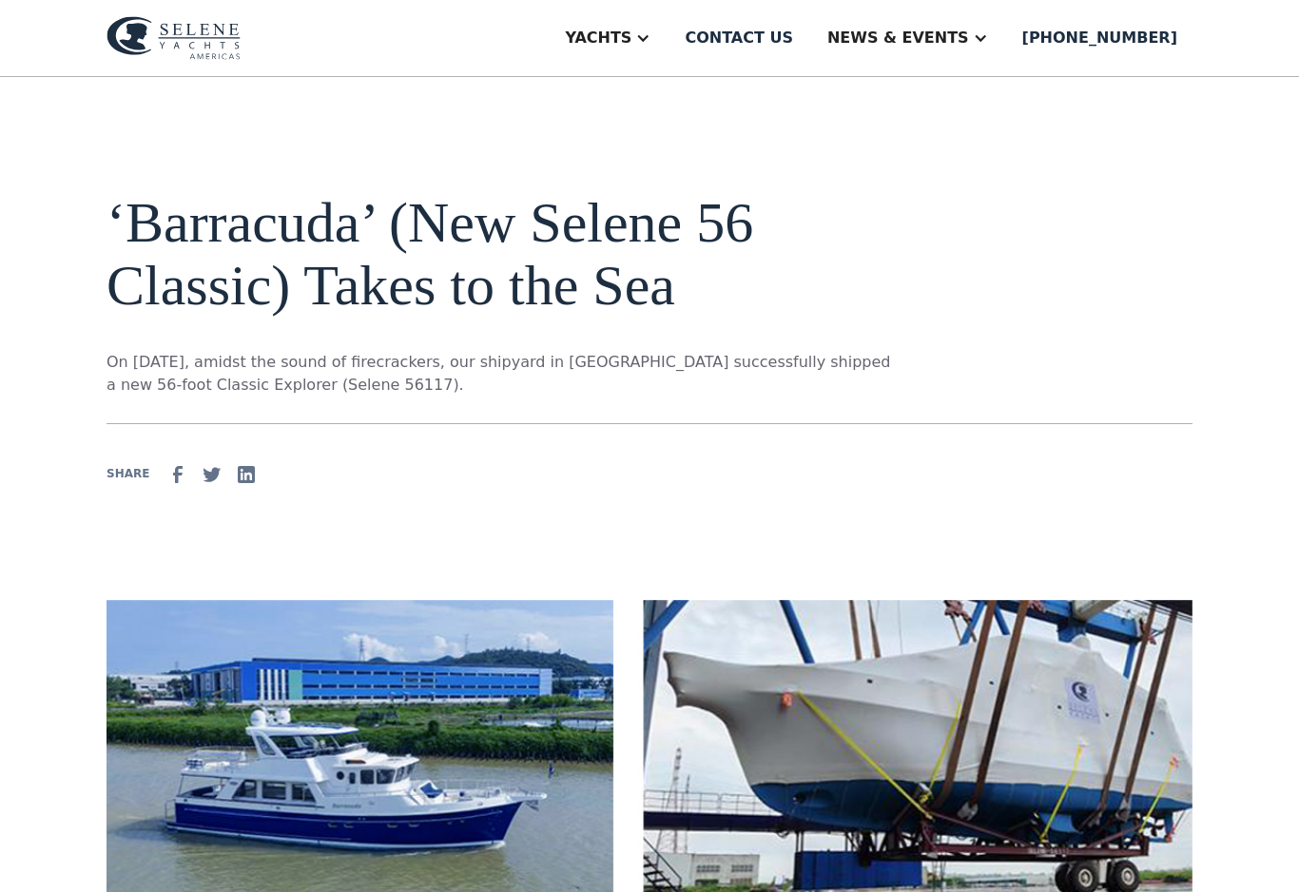
click at [969, 36] on div "News & EVENTS" at bounding box center [898, 38] width 142 height 23
click at [952, 174] on div "Articles" at bounding box center [944, 171] width 243 height 15
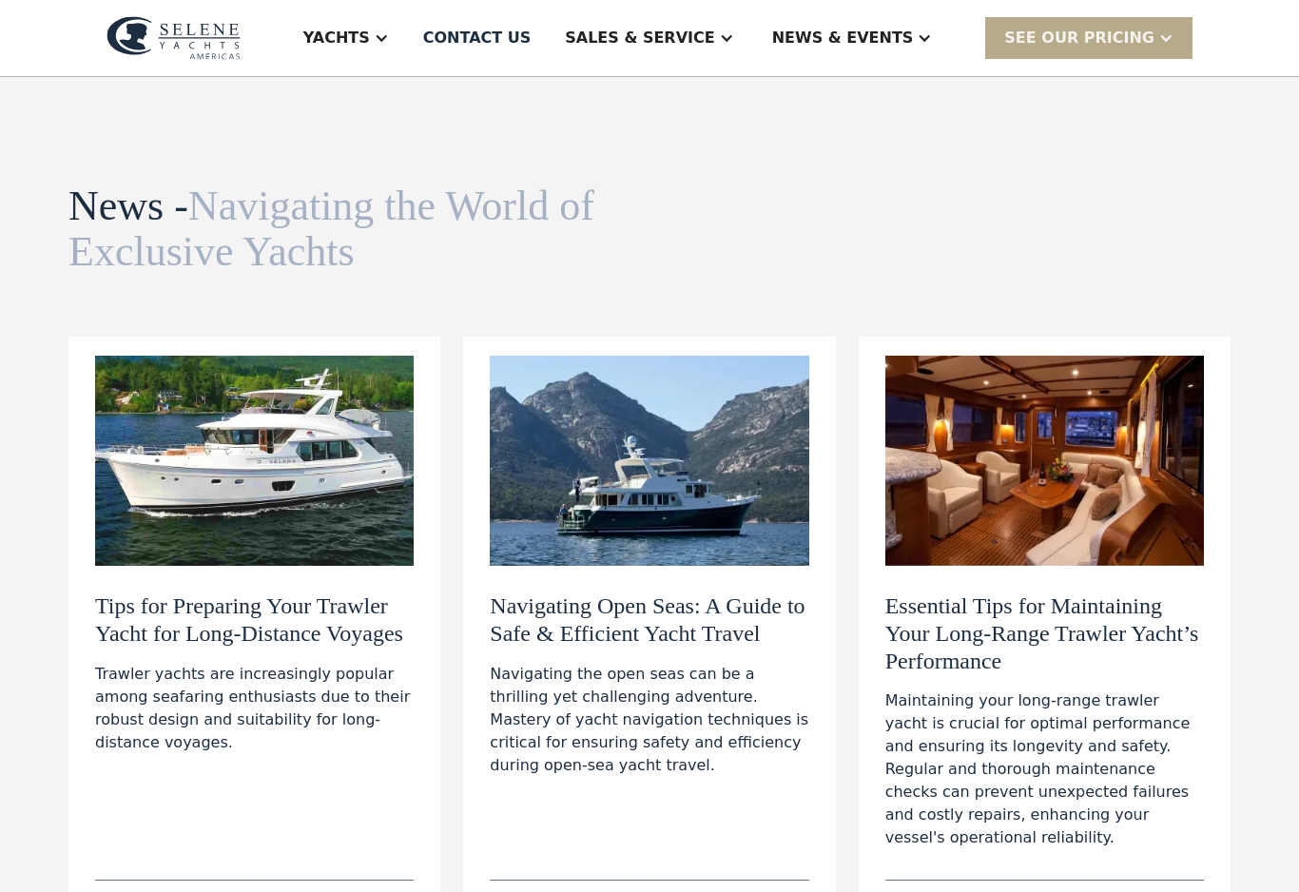
click at [912, 42] on div "News & EVENTS" at bounding box center [843, 38] width 142 height 23
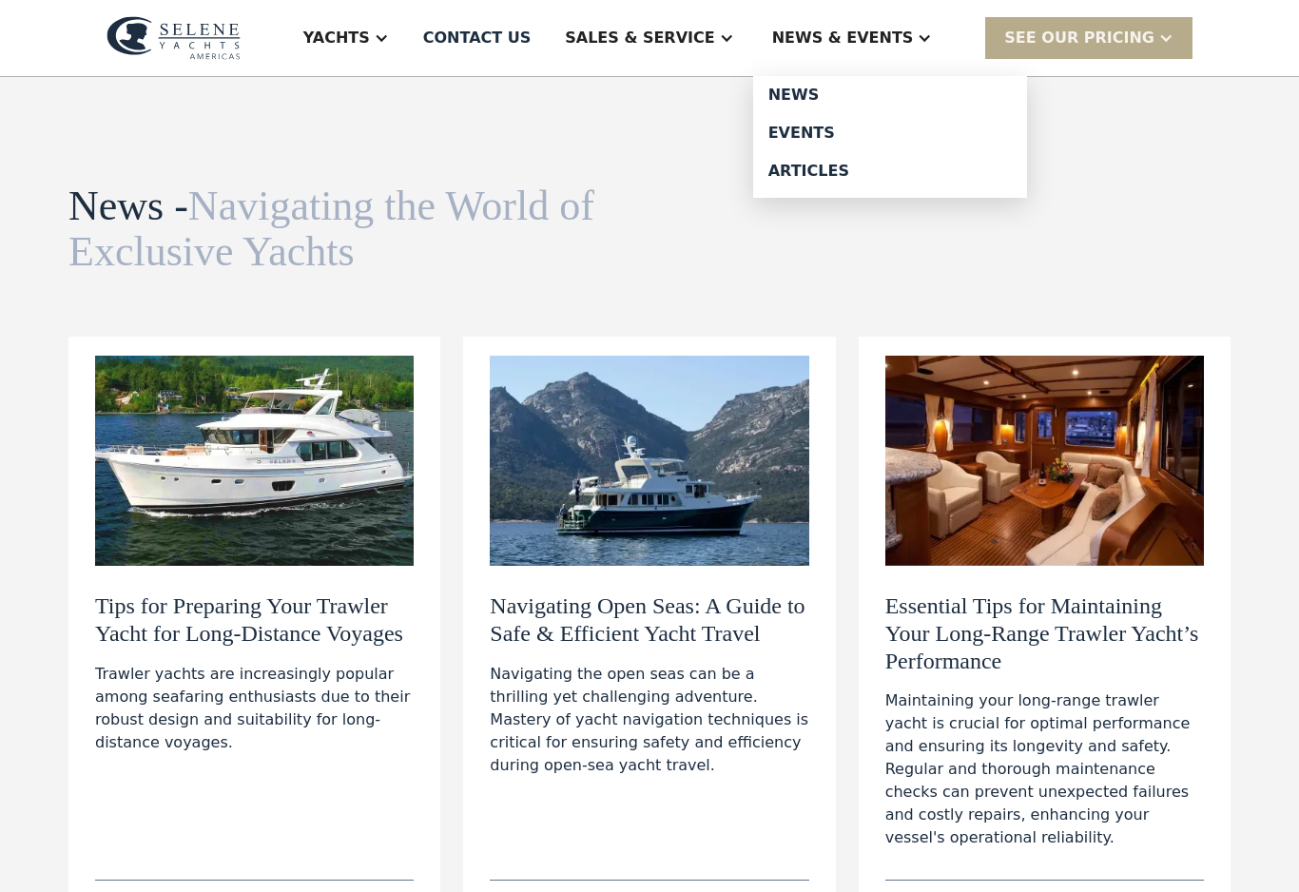
click at [880, 92] on div "News" at bounding box center [889, 94] width 243 height 15
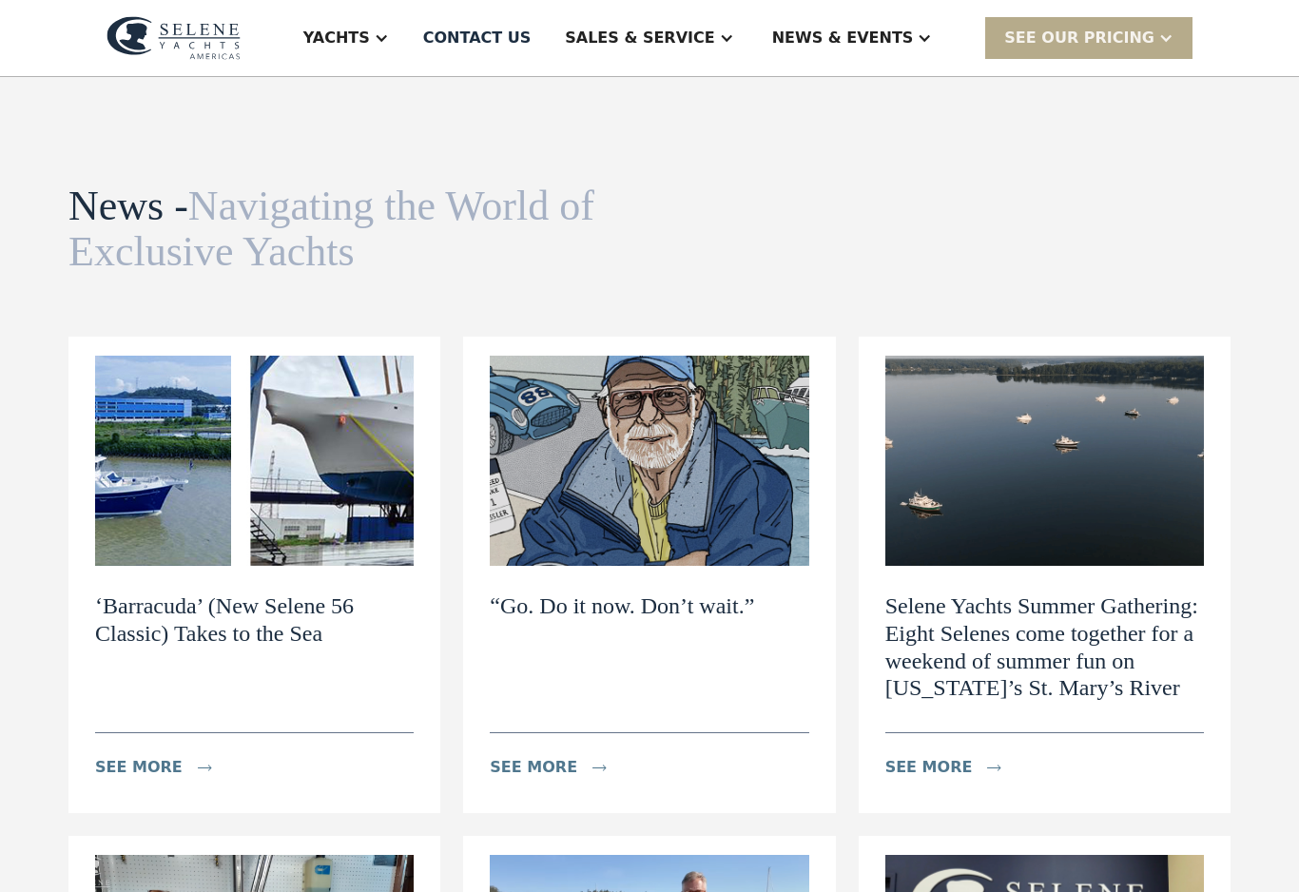
click at [714, 463] on img at bounding box center [649, 461] width 318 height 210
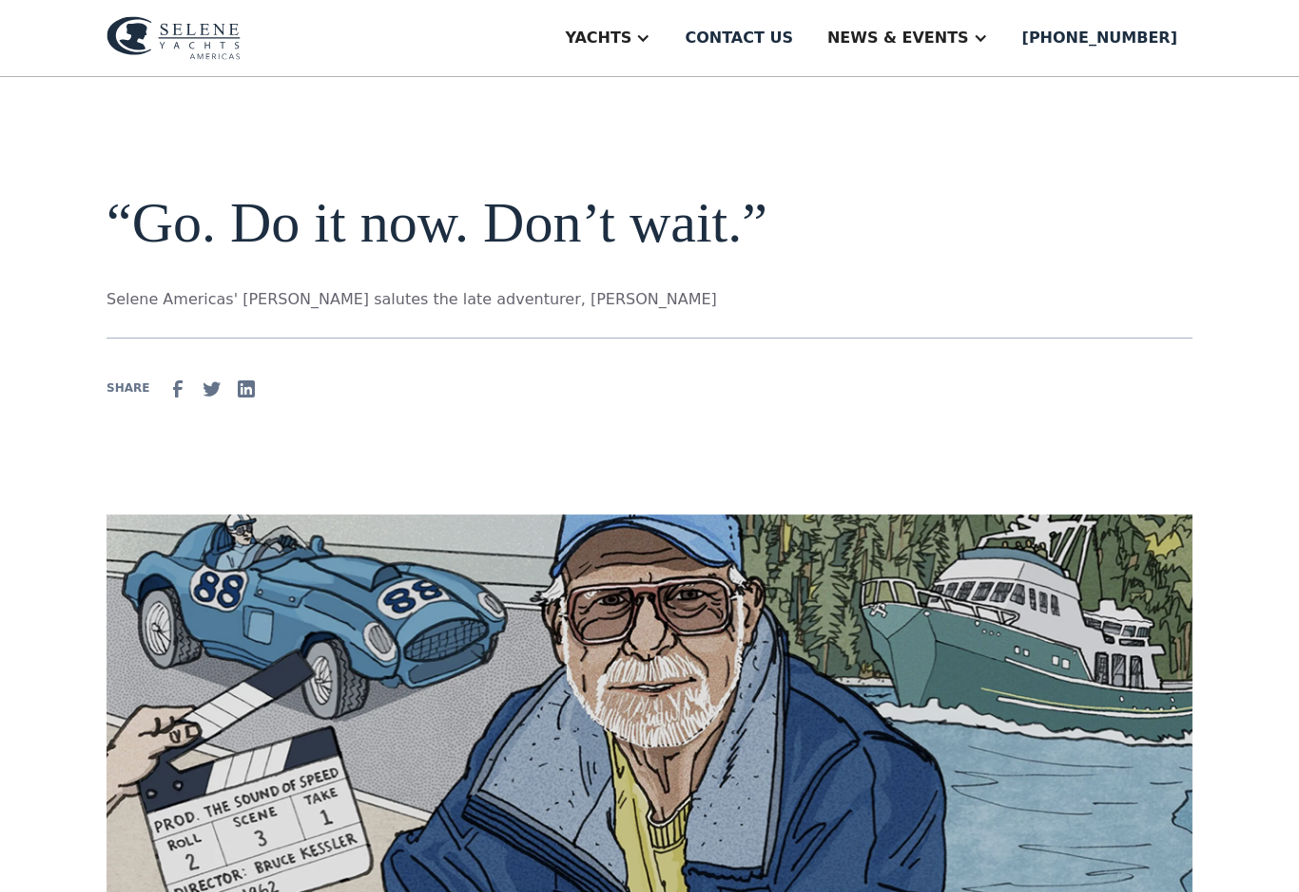
click at [988, 39] on div at bounding box center [979, 37] width 15 height 15
click at [926, 167] on div "Articles" at bounding box center [944, 171] width 243 height 15
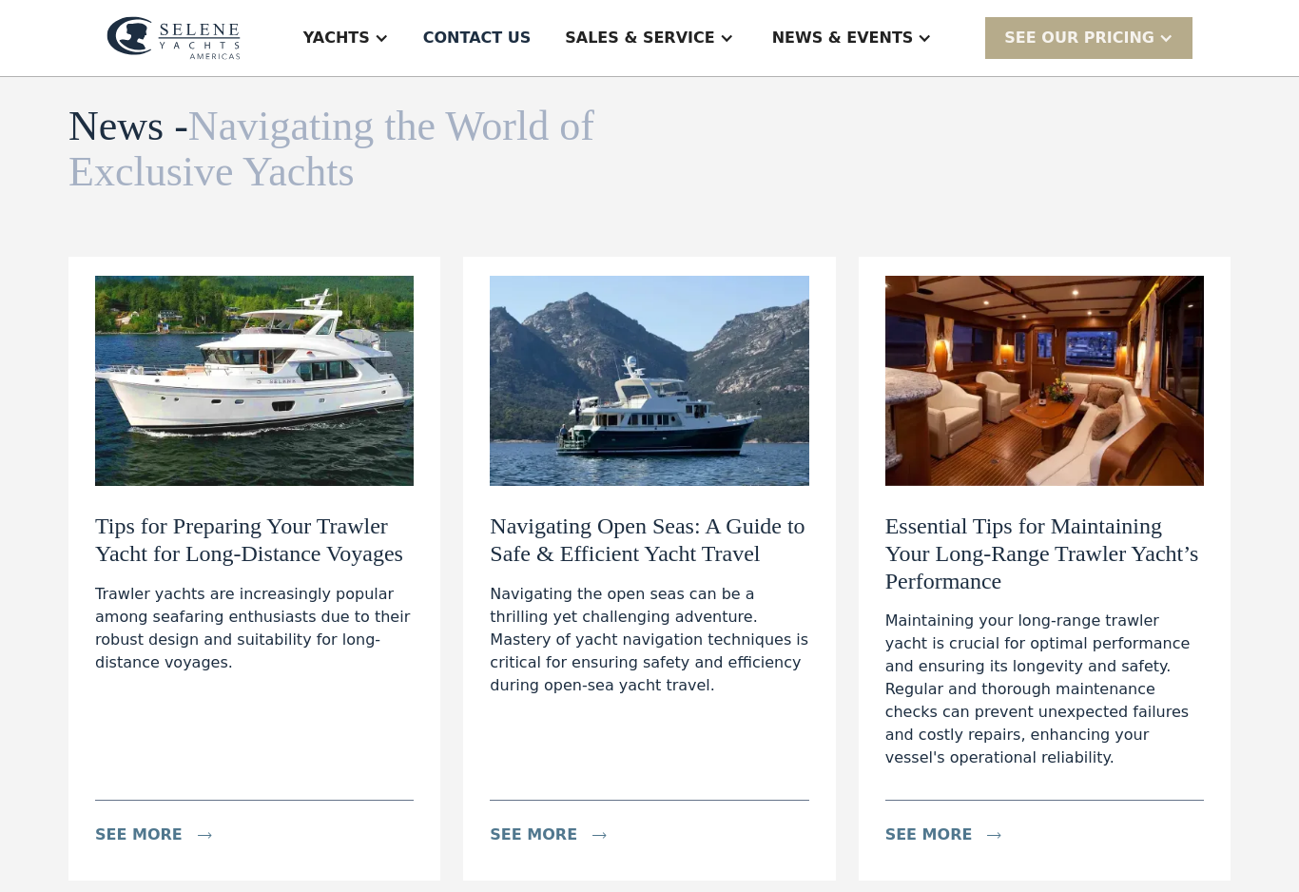
scroll to position [78, 0]
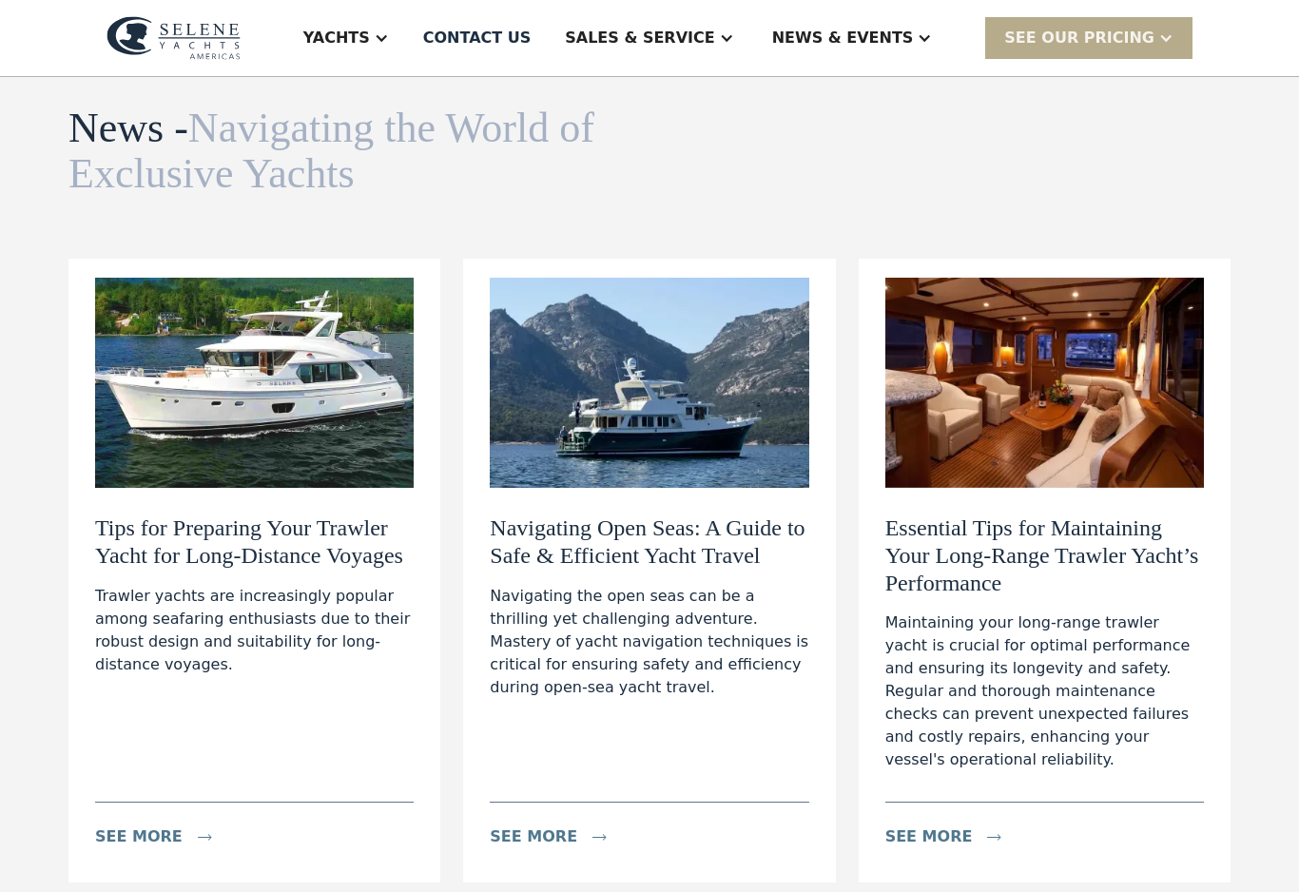
click at [905, 41] on div "News & EVENTS" at bounding box center [843, 38] width 142 height 23
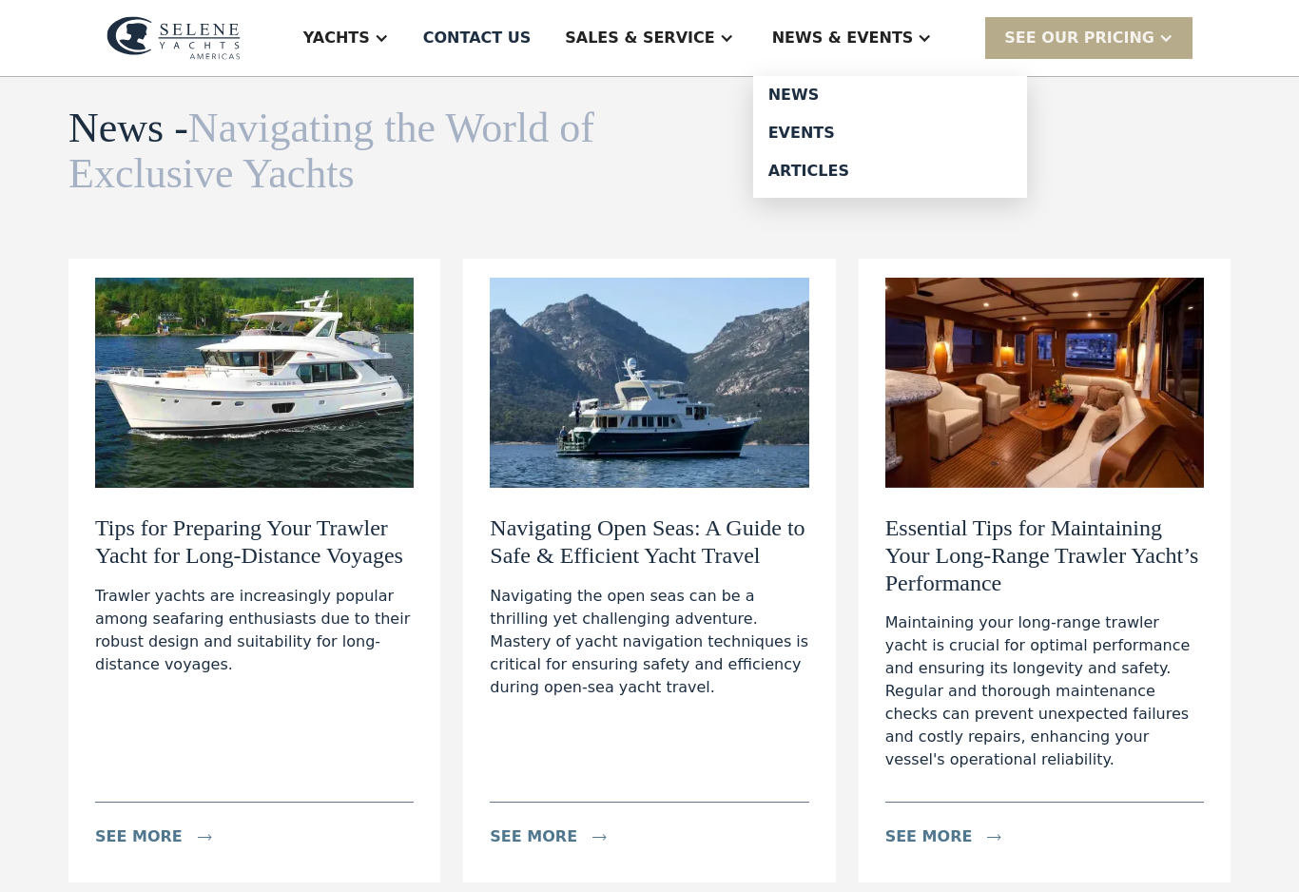
click at [870, 174] on div "Articles" at bounding box center [889, 171] width 243 height 15
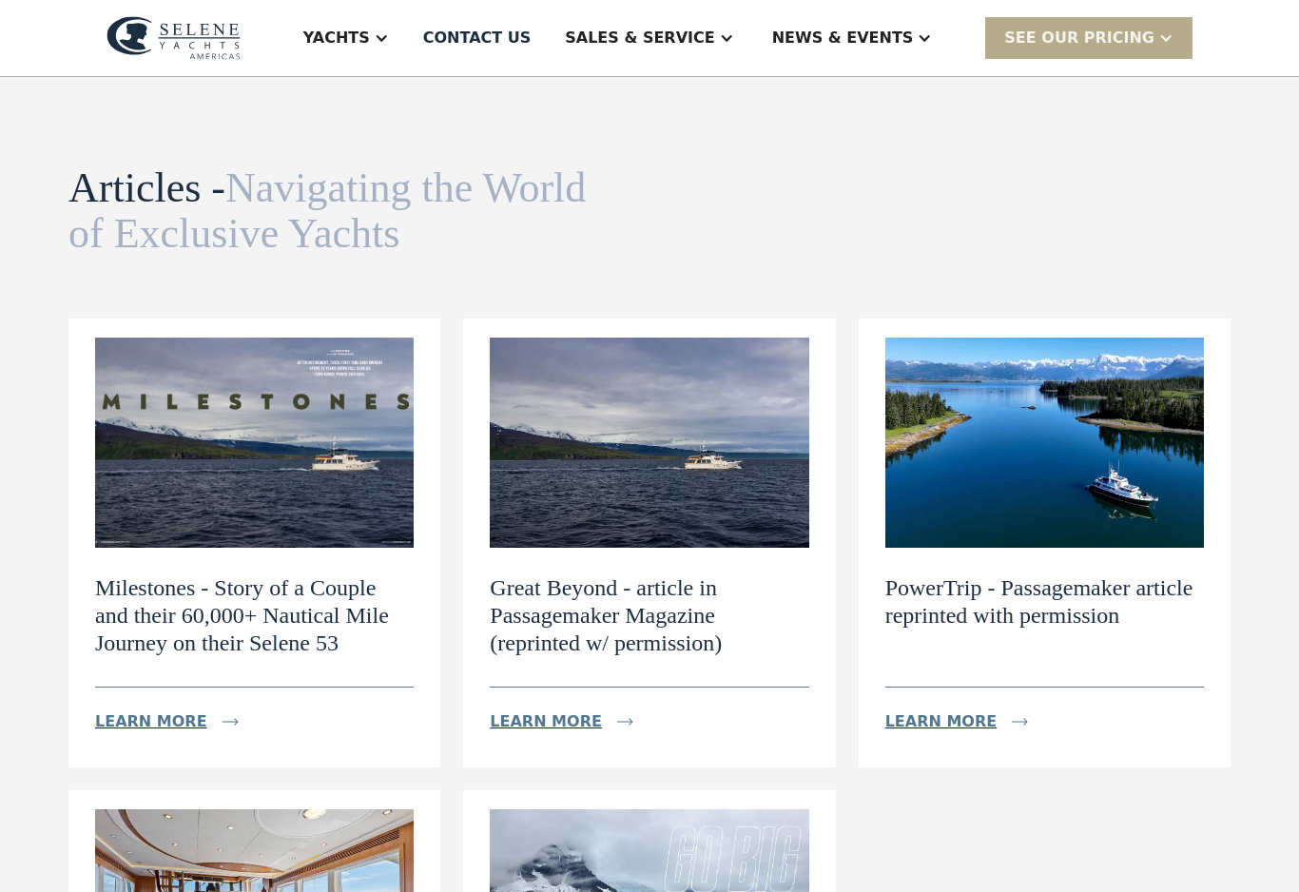
scroll to position [16, 0]
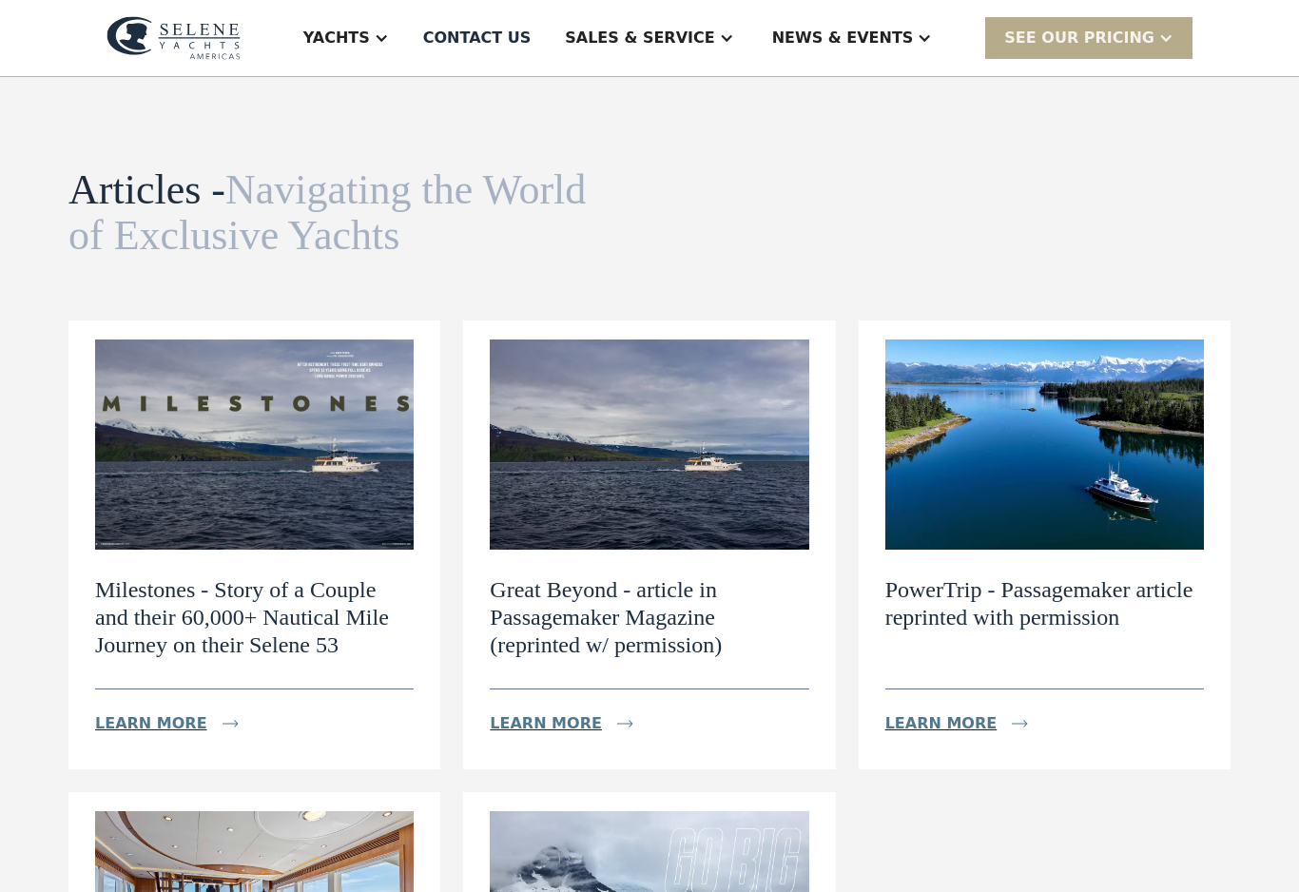
click at [752, 52] on div "Sales & Service" at bounding box center [649, 38] width 206 height 76
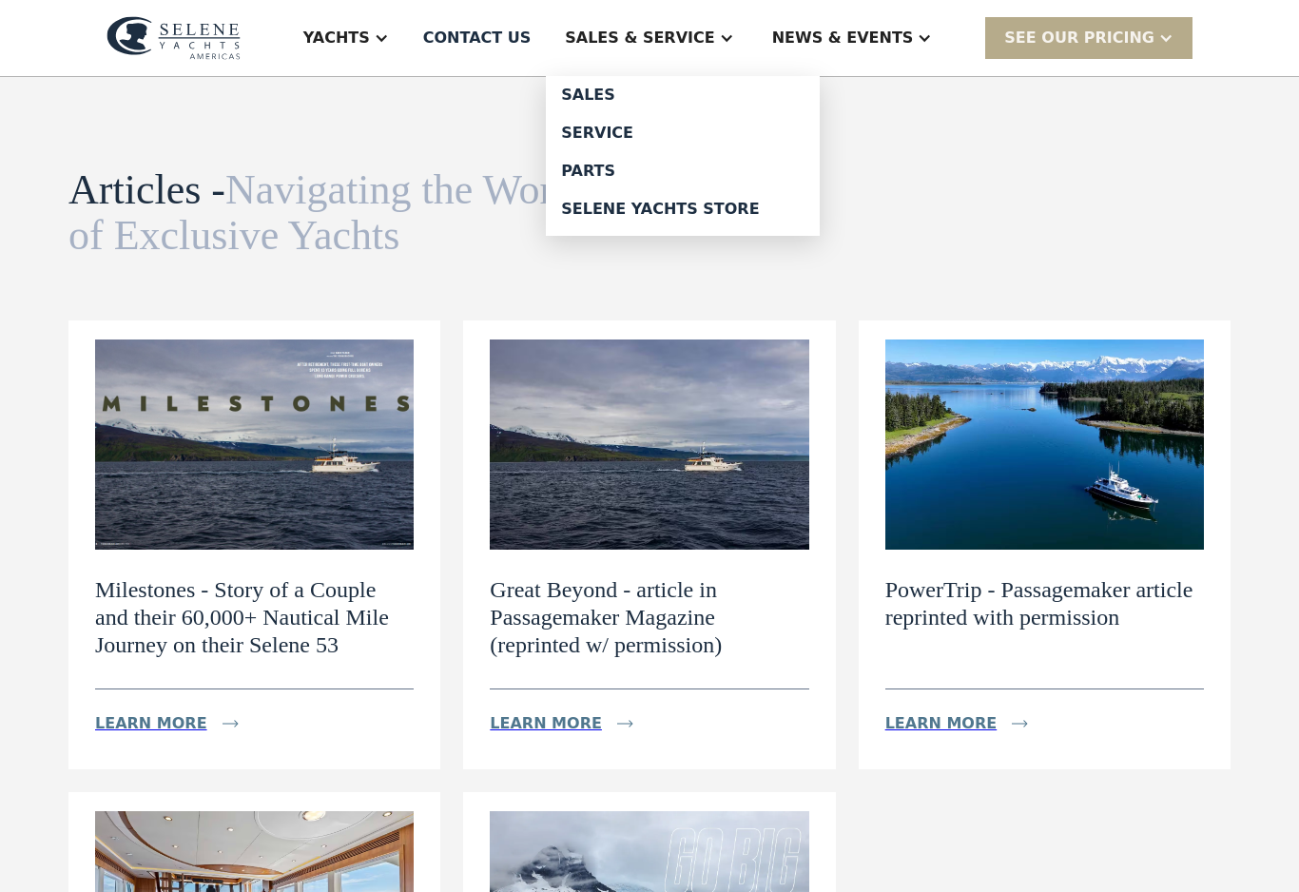
click at [741, 170] on div "Parts" at bounding box center [682, 171] width 243 height 15
click at [940, 48] on div "News & EVENTS" at bounding box center [852, 38] width 199 height 76
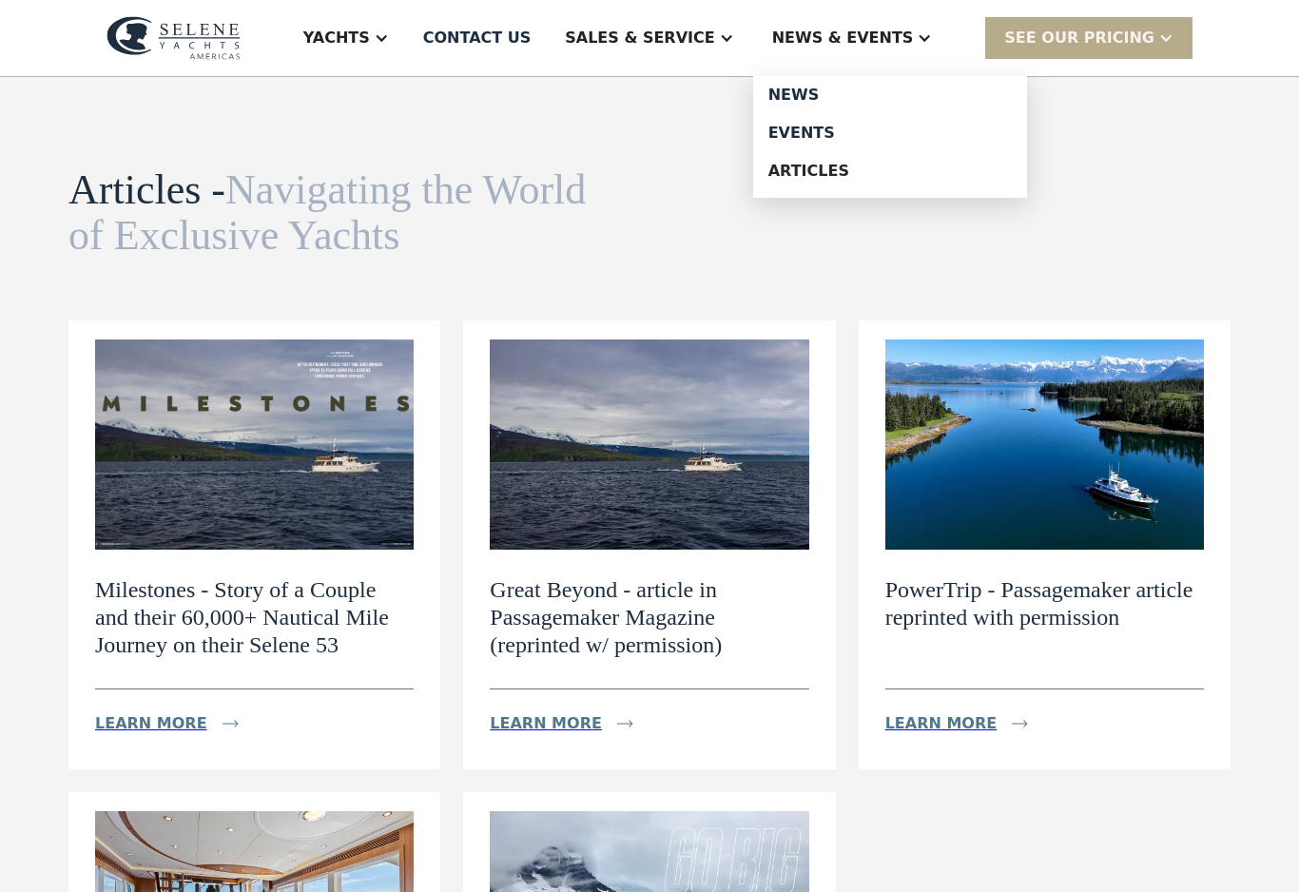
click at [904, 94] on div "News" at bounding box center [889, 94] width 243 height 15
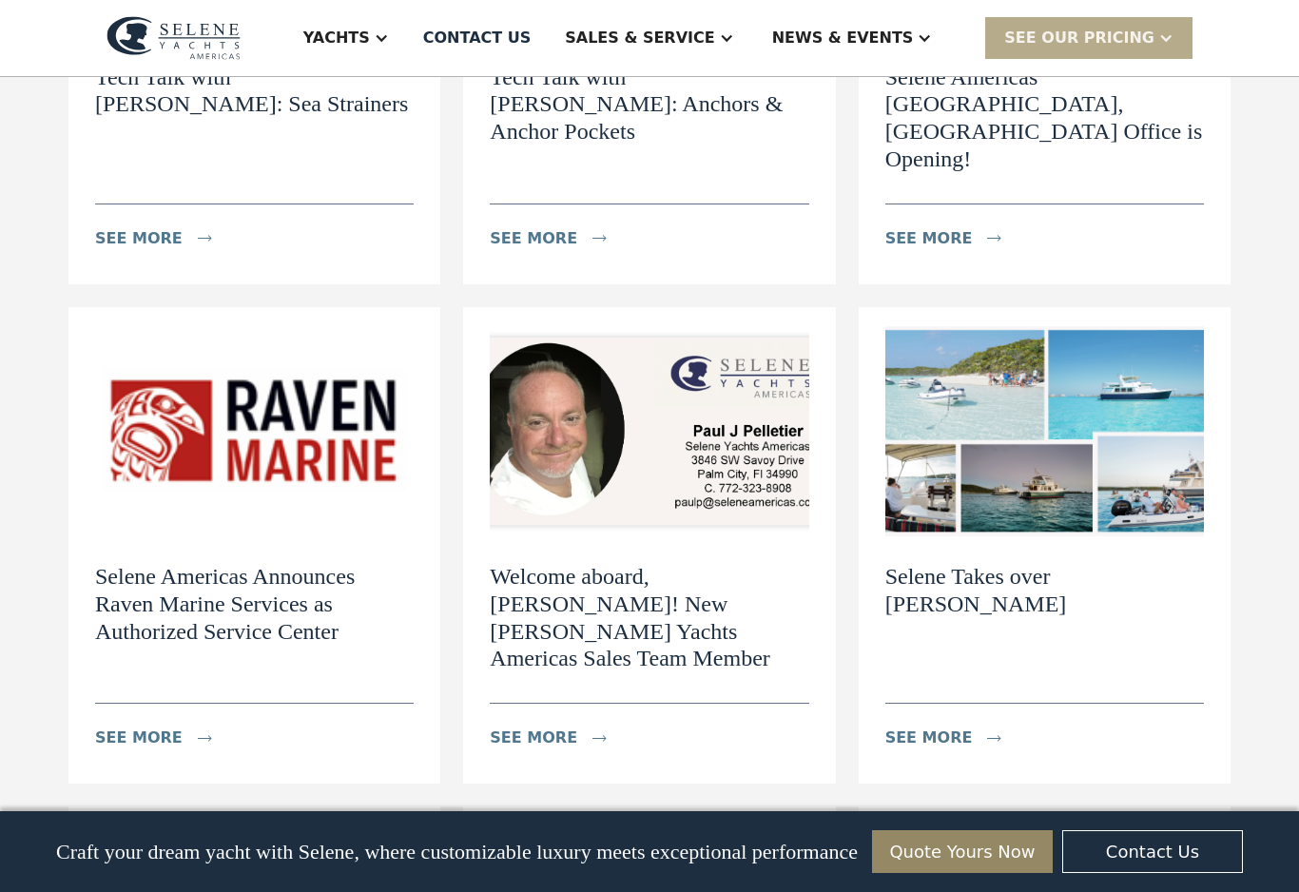
scroll to position [1028, 0]
click at [914, 41] on div "News & EVENTS" at bounding box center [843, 38] width 142 height 23
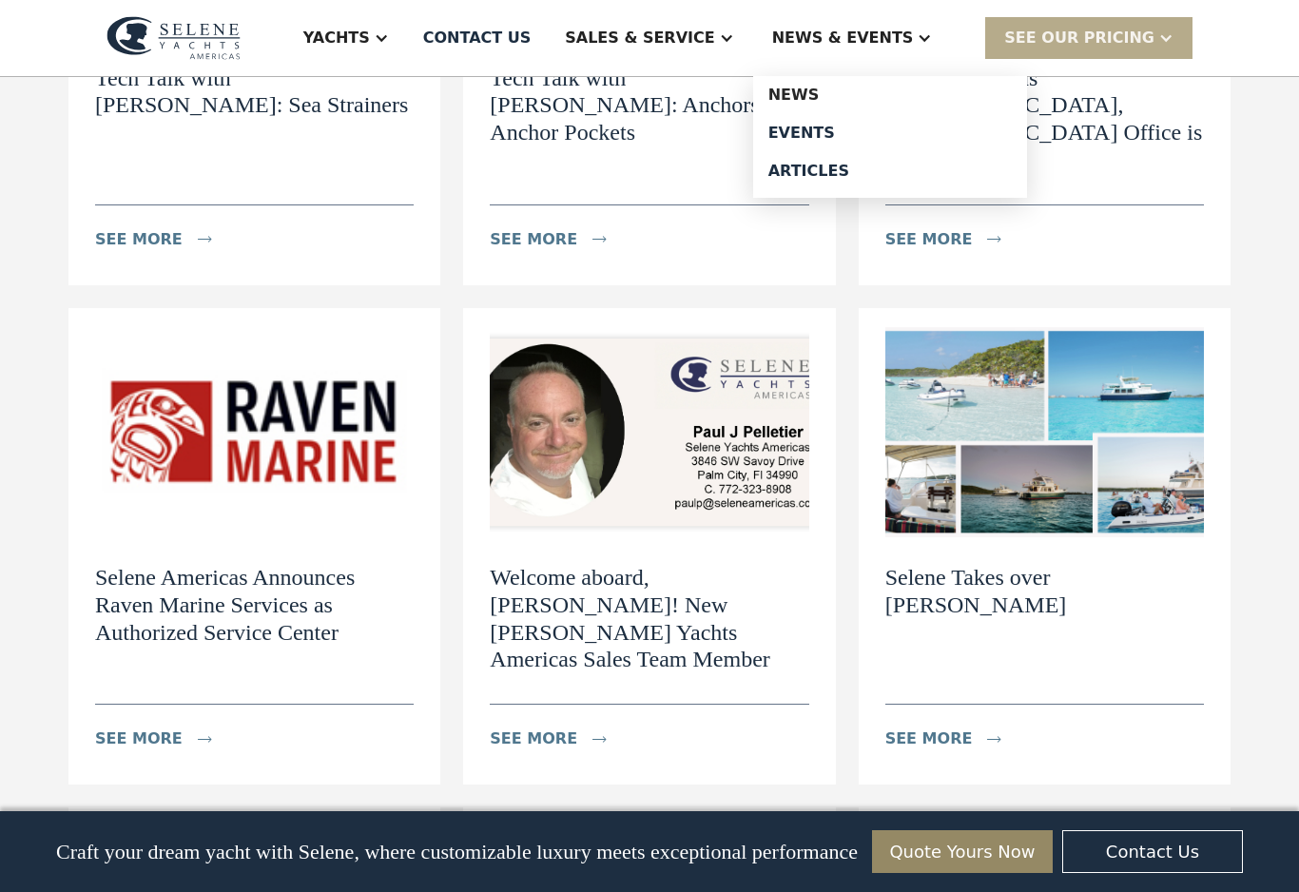
click at [896, 128] on div "Events" at bounding box center [889, 132] width 243 height 15
